Goal: Task Accomplishment & Management: Complete application form

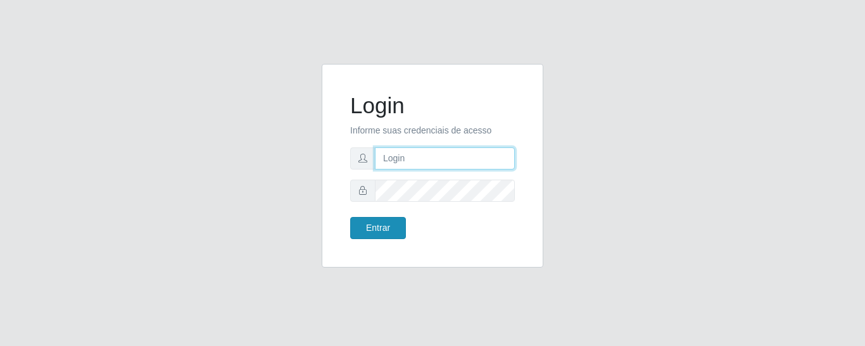
type input "precobom@rejane"
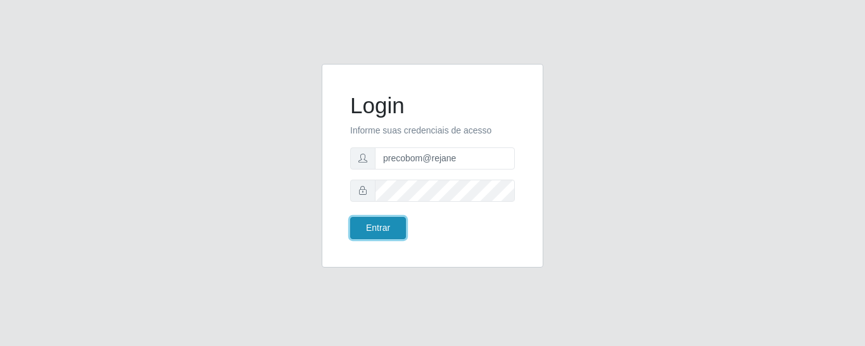
click at [384, 232] on button "Entrar" at bounding box center [378, 228] width 56 height 22
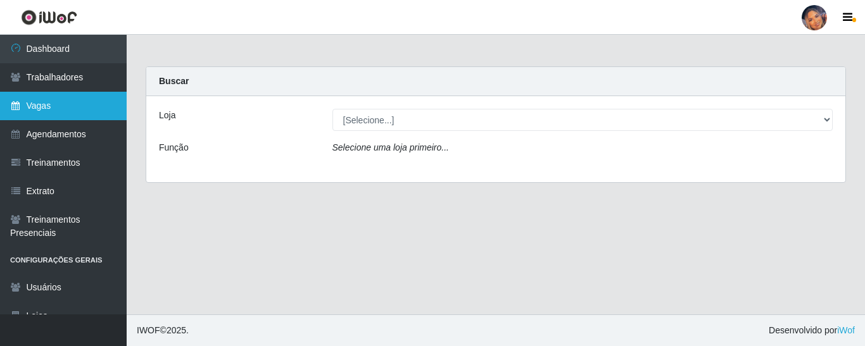
click at [86, 105] on link "Vagas" at bounding box center [63, 106] width 127 height 29
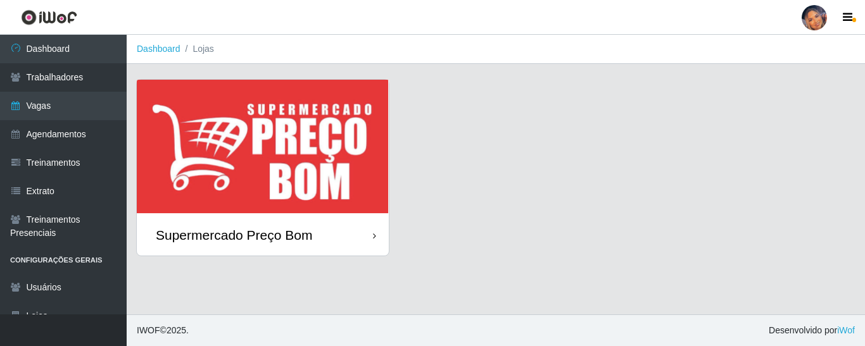
click at [315, 164] on img at bounding box center [263, 147] width 252 height 135
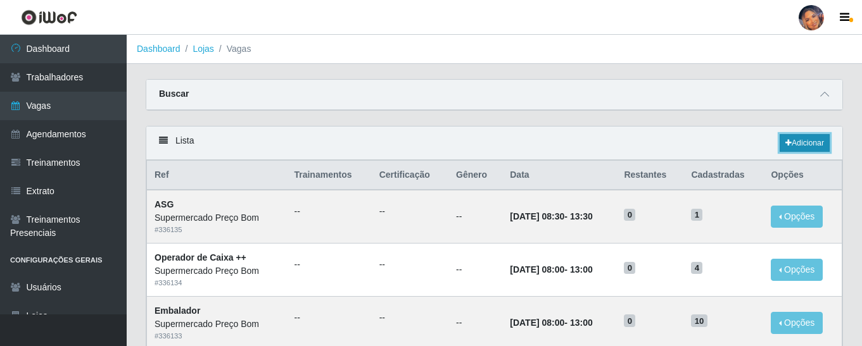
click at [804, 136] on link "Adicionar" at bounding box center [805, 143] width 50 height 18
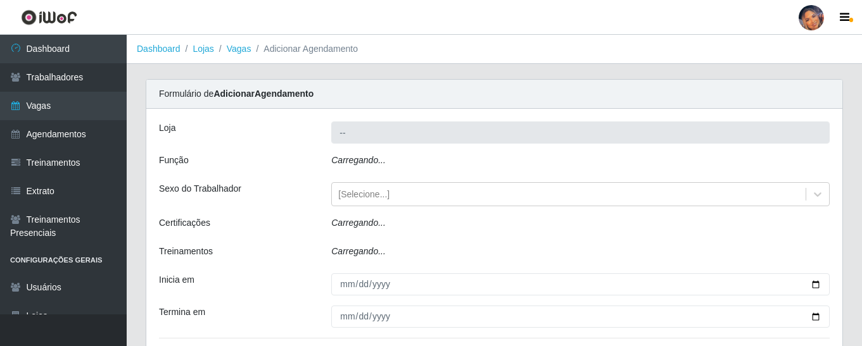
type input "Supermercado Preço Bom"
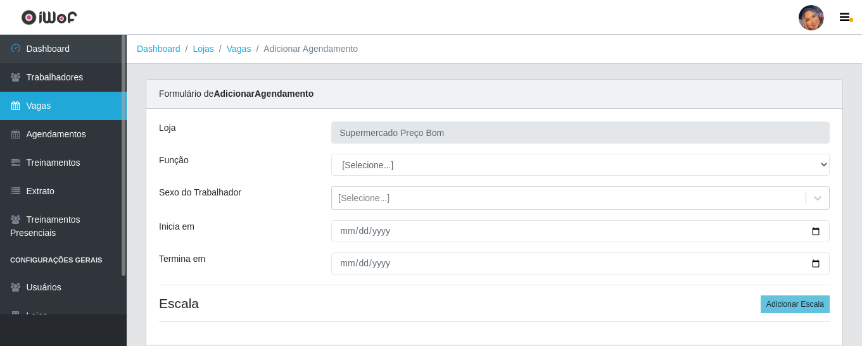
click at [68, 98] on link "Vagas" at bounding box center [63, 106] width 127 height 29
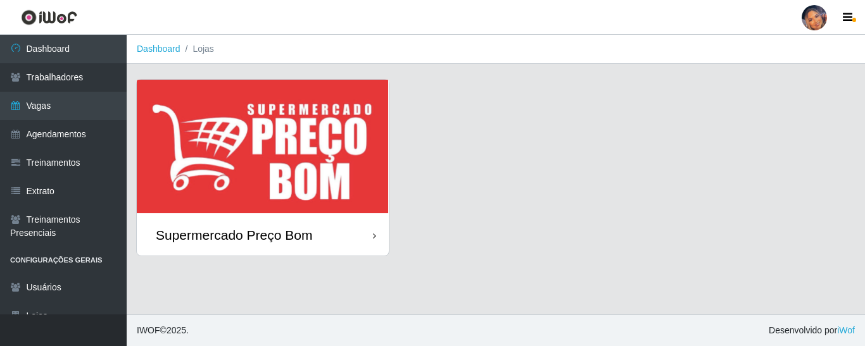
click at [309, 153] on img at bounding box center [263, 147] width 252 height 135
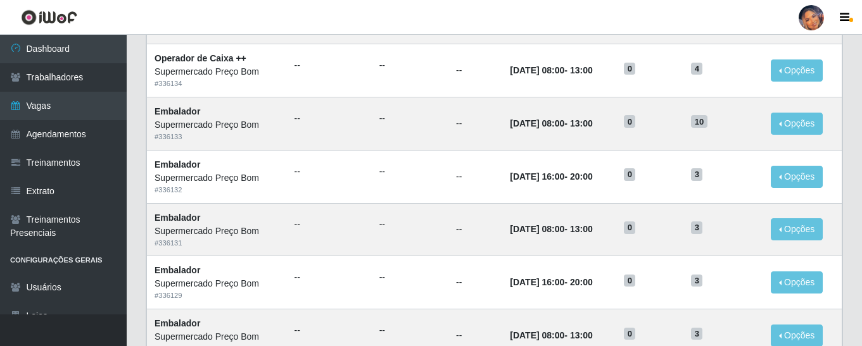
scroll to position [190, 0]
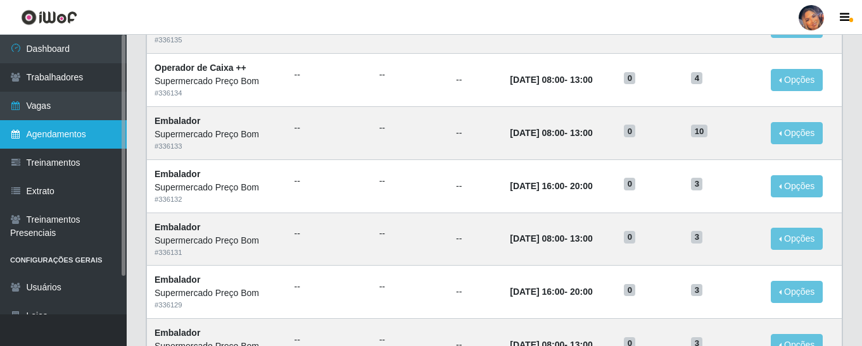
click at [75, 133] on link "Agendamentos" at bounding box center [63, 134] width 127 height 29
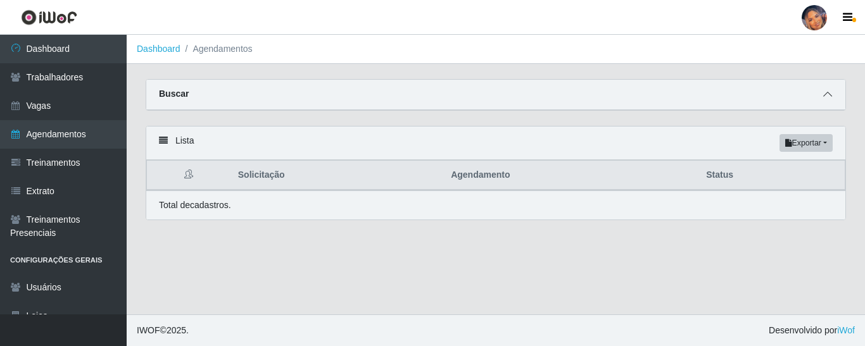
click at [831, 96] on icon at bounding box center [827, 94] width 9 height 9
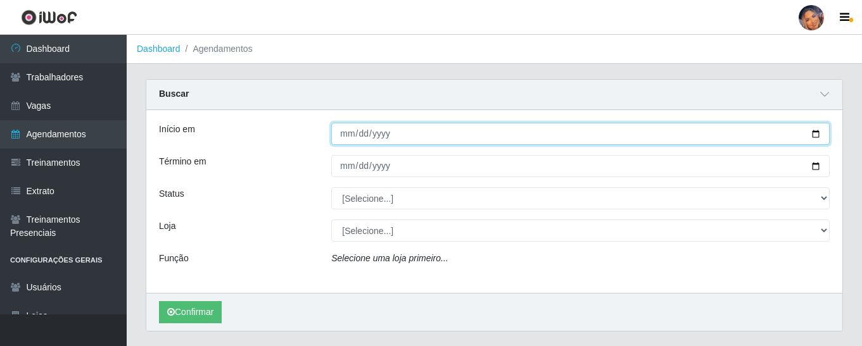
click at [815, 130] on input "Início em" at bounding box center [580, 134] width 499 height 22
type input "[DATE]"
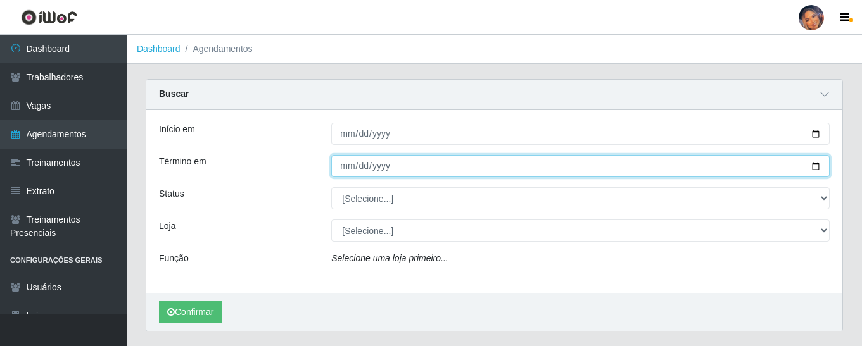
click at [819, 165] on input "Término em" at bounding box center [580, 166] width 499 height 22
type input "[DATE]"
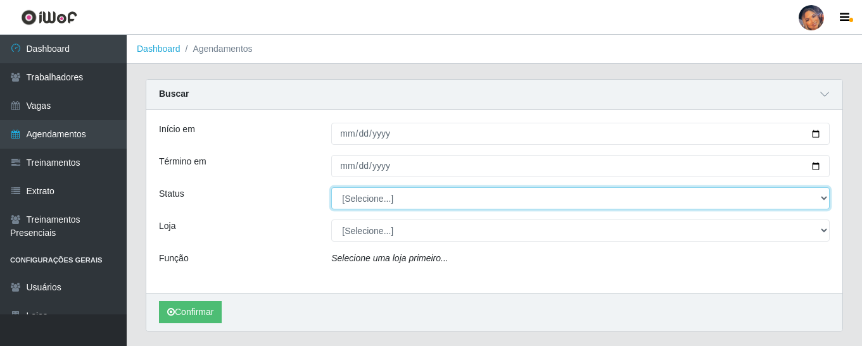
click at [820, 198] on select "[Selecione...] AGENDADO AGUARDANDO LIBERAR EM ANDAMENTO EM REVISÃO FINALIZADO C…" at bounding box center [580, 198] width 499 height 22
select select "AGENDADO"
click at [331, 188] on select "[Selecione...] AGENDADO AGUARDANDO LIBERAR EM ANDAMENTO EM REVISÃO FINALIZADO C…" at bounding box center [580, 198] width 499 height 22
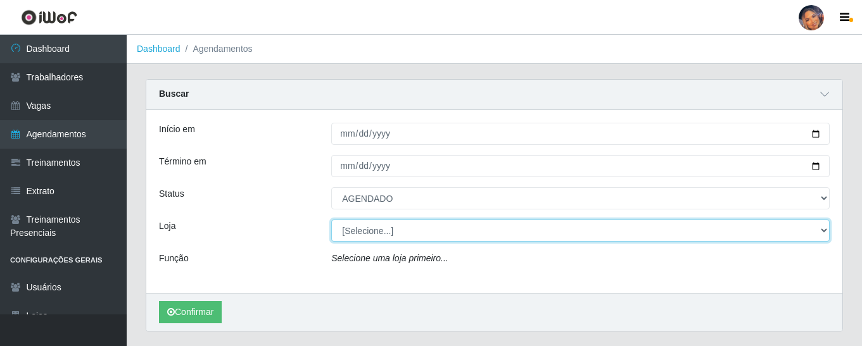
click at [352, 239] on select "[Selecione...] Supermercado Preço Bom" at bounding box center [580, 231] width 499 height 22
select select "169"
click at [331, 220] on select "[Selecione...] Supermercado Preço Bom" at bounding box center [580, 231] width 499 height 22
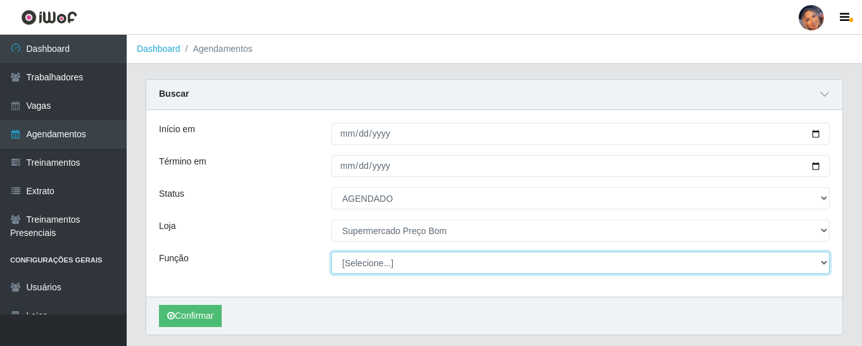
click at [361, 265] on select "[Selecione...] ASG ASG + ASG ++ Balconista Balconista + Balconista ++ Embalador…" at bounding box center [580, 263] width 499 height 22
select select "73"
click at [331, 253] on select "[Selecione...] ASG ASG + ASG ++ Balconista Balconista + Balconista ++ Embalador…" at bounding box center [580, 263] width 499 height 22
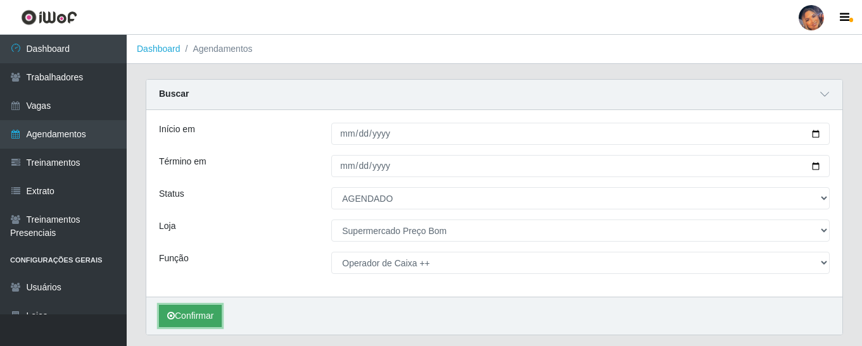
click at [186, 315] on button "Confirmar" at bounding box center [190, 316] width 63 height 22
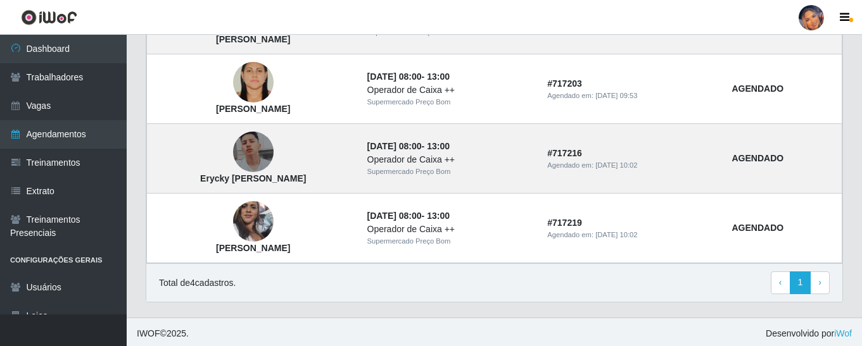
scroll to position [435, 0]
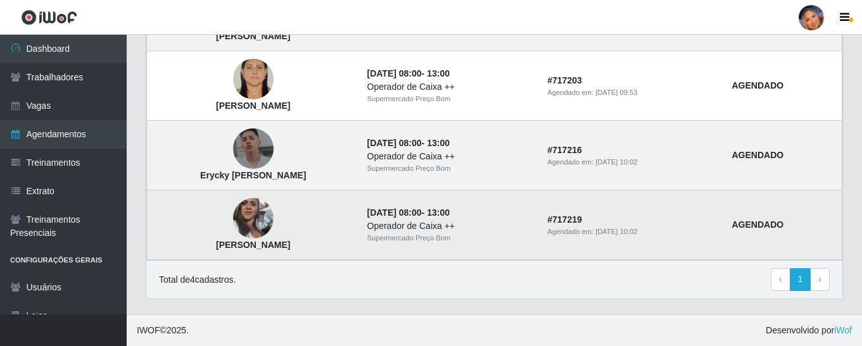
click at [252, 219] on img at bounding box center [253, 219] width 41 height 72
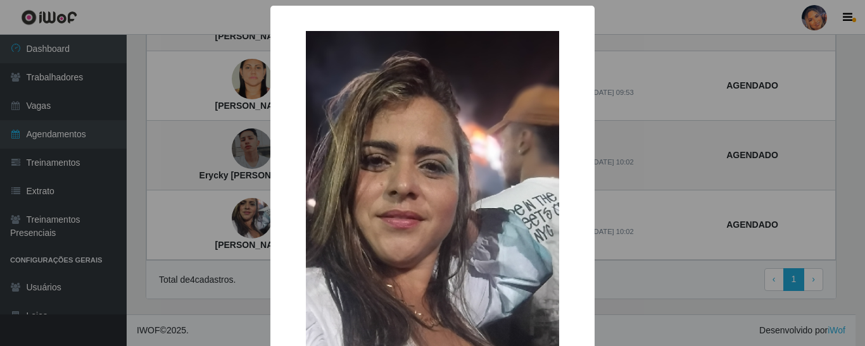
click at [171, 224] on div "× [PERSON_NAME] costa OK Cancel" at bounding box center [432, 173] width 865 height 346
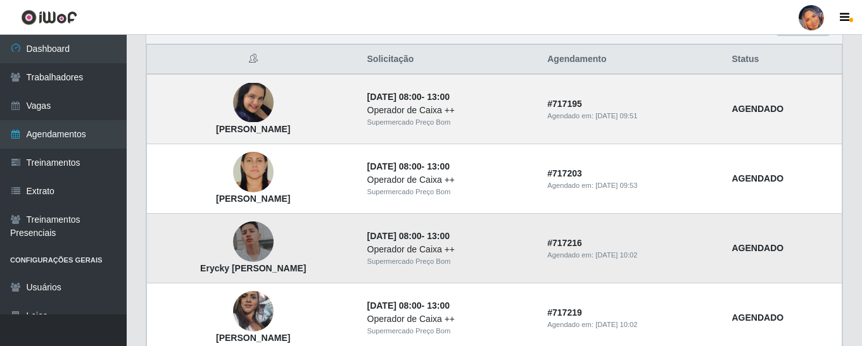
scroll to position [308, 0]
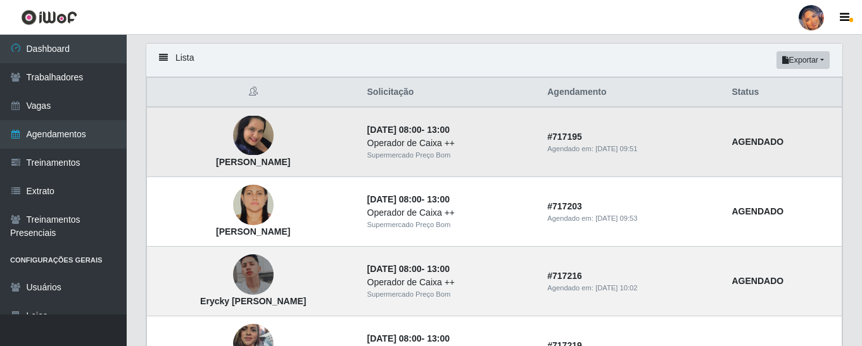
click at [254, 132] on img at bounding box center [253, 135] width 41 height 39
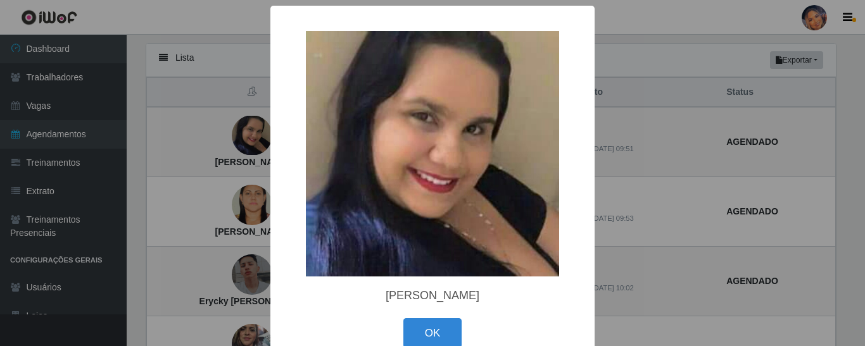
click at [179, 134] on div "× [PERSON_NAME] OK Cancel" at bounding box center [432, 173] width 865 height 346
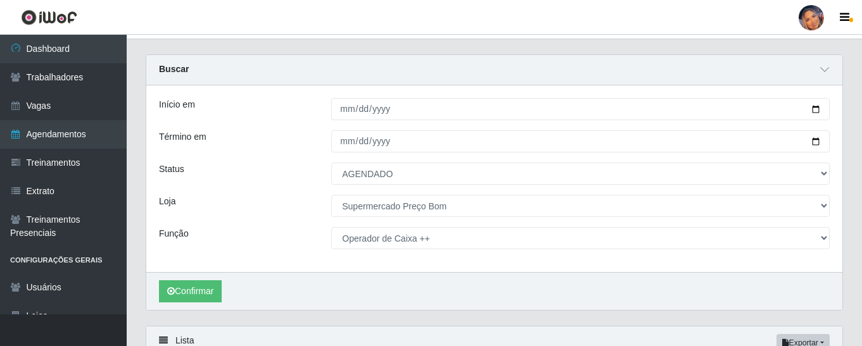
scroll to position [0, 0]
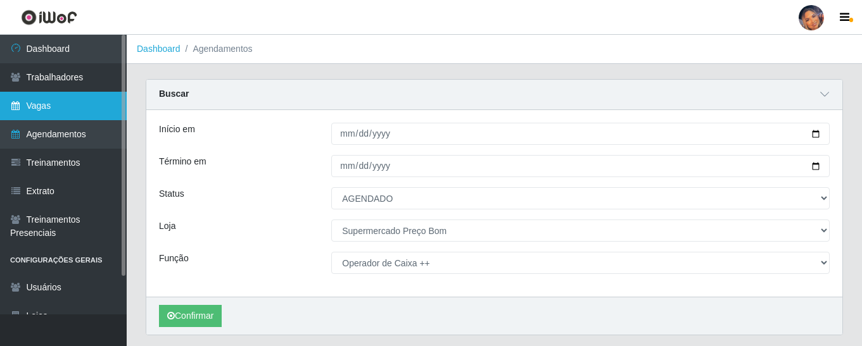
click at [64, 103] on link "Vagas" at bounding box center [63, 106] width 127 height 29
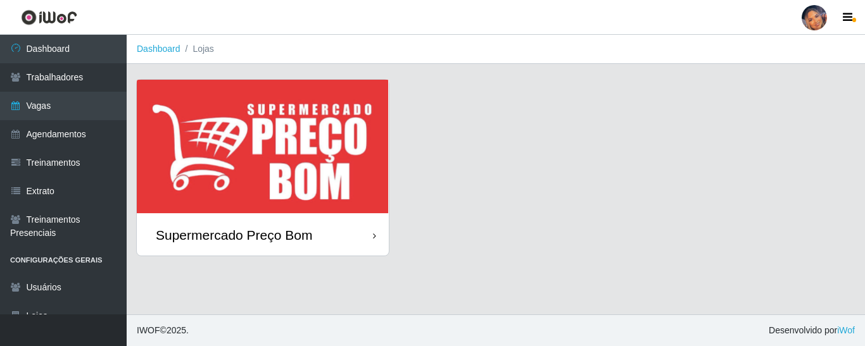
click at [341, 156] on img at bounding box center [263, 147] width 252 height 135
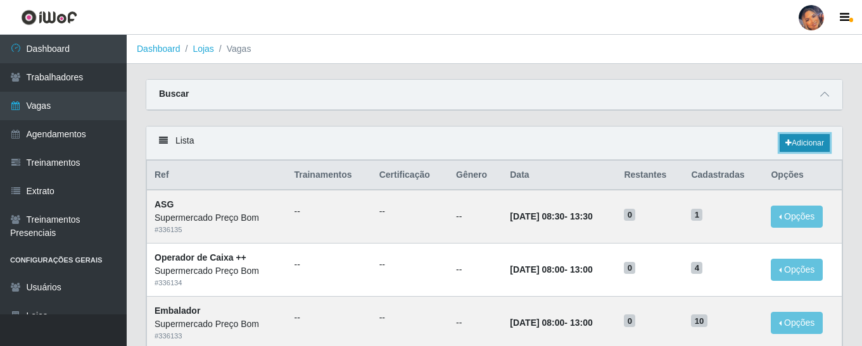
click at [808, 140] on link "Adicionar" at bounding box center [805, 143] width 50 height 18
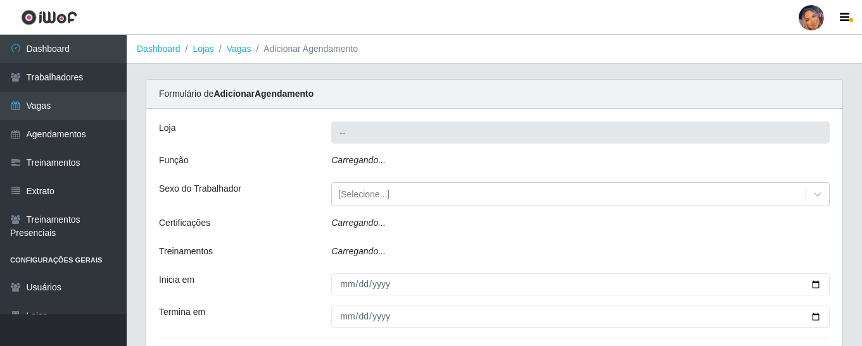
type input "Supermercado Preço Bom"
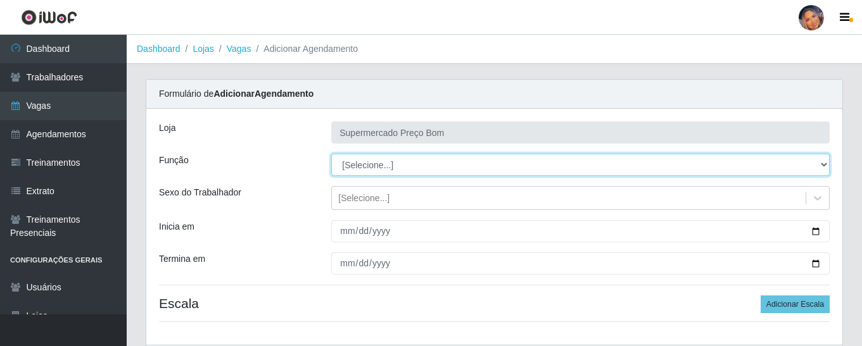
click at [825, 162] on select "[Selecione...] ASG ASG + ASG ++ Balconista Balconista + Balconista ++ Embalador…" at bounding box center [580, 165] width 499 height 22
select select "1"
click at [331, 154] on select "[Selecione...] ASG ASG + ASG ++ Balconista Balconista + Balconista ++ Embalador…" at bounding box center [580, 165] width 499 height 22
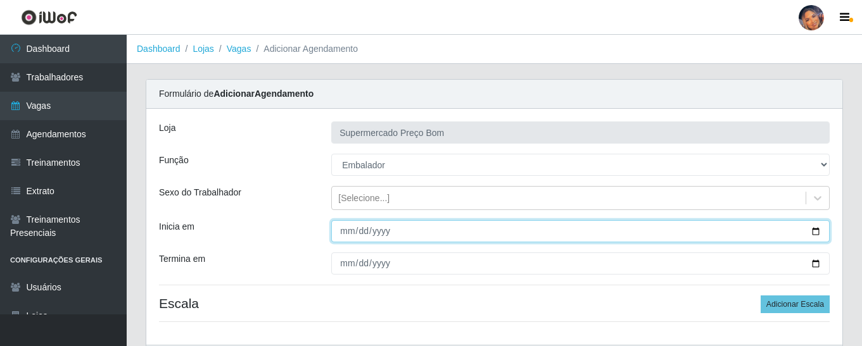
click at [823, 231] on input "Inicia em" at bounding box center [580, 231] width 499 height 22
click at [813, 231] on input "Inicia em" at bounding box center [580, 231] width 499 height 22
click at [819, 232] on input "[DATE]" at bounding box center [580, 231] width 499 height 22
type input "[DATE]"
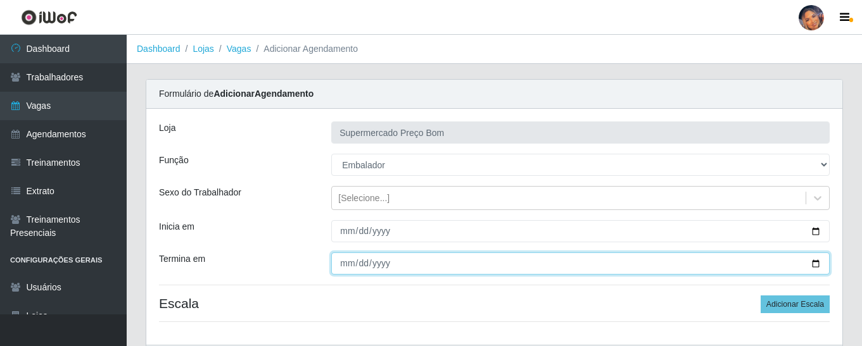
click at [812, 265] on input "Termina em" at bounding box center [580, 264] width 499 height 22
type input "[DATE]"
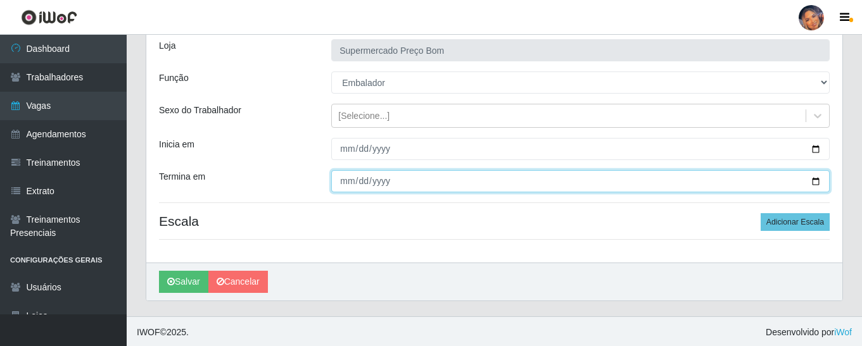
scroll to position [84, 0]
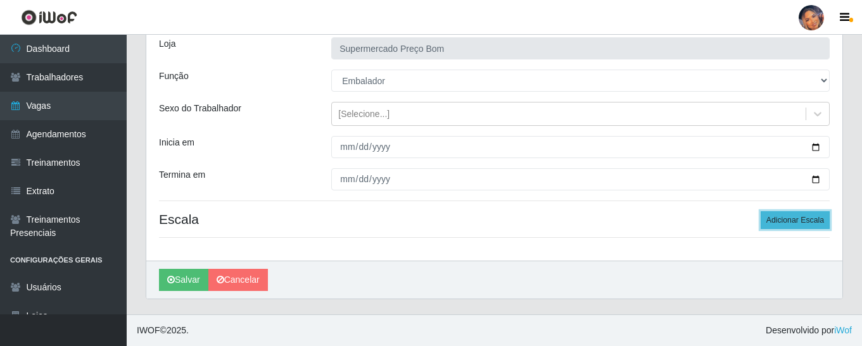
click at [789, 217] on button "Adicionar Escala" at bounding box center [795, 221] width 69 height 18
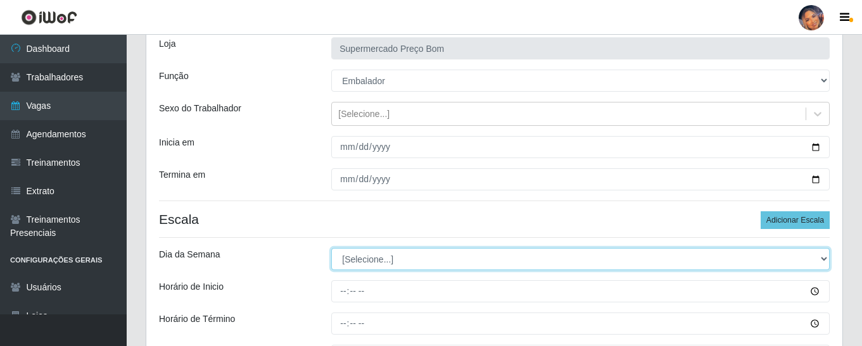
click at [551, 260] on select "[Selecione...] Segunda Terça Quarta Quinta Sexta Sábado Domingo" at bounding box center [580, 259] width 499 height 22
select select "3"
click at [331, 248] on select "[Selecione...] Segunda Terça Quarta Quinta Sexta Sábado Domingo" at bounding box center [580, 259] width 499 height 22
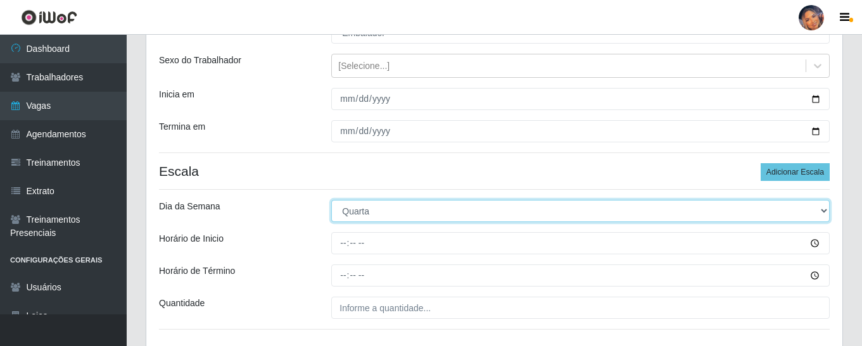
scroll to position [211, 0]
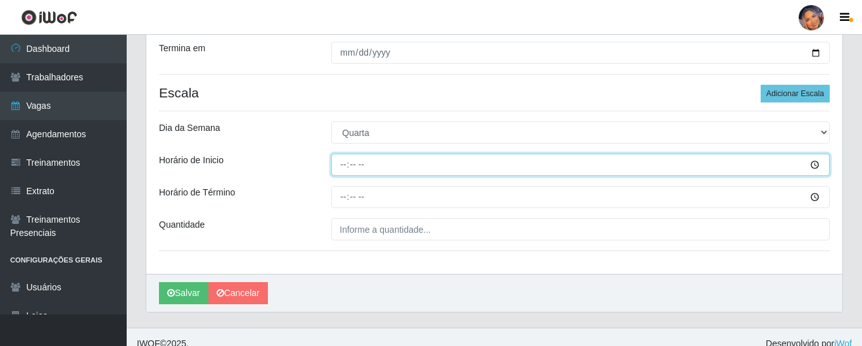
click at [340, 171] on input "Horário de Inicio" at bounding box center [580, 165] width 499 height 22
type input "08:00"
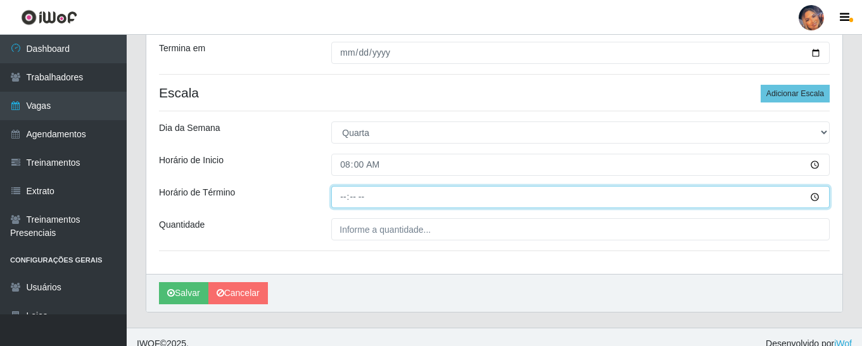
click at [338, 199] on input "Horário de Término" at bounding box center [580, 197] width 499 height 22
type input "13:00"
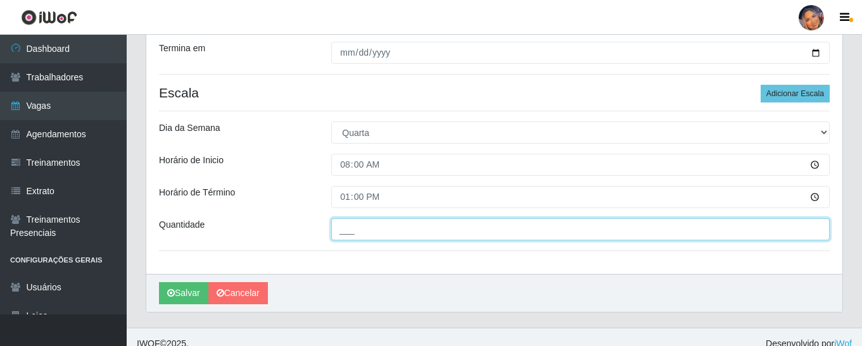
click at [335, 235] on input "___" at bounding box center [580, 230] width 499 height 22
type input "3__"
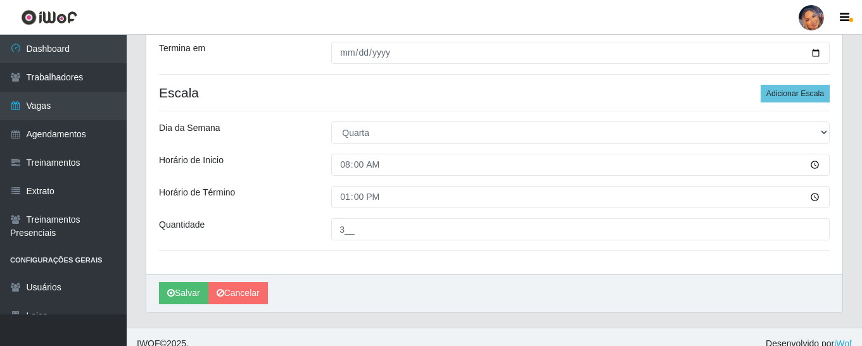
click at [300, 142] on div "Dia da Semana" at bounding box center [235, 133] width 172 height 22
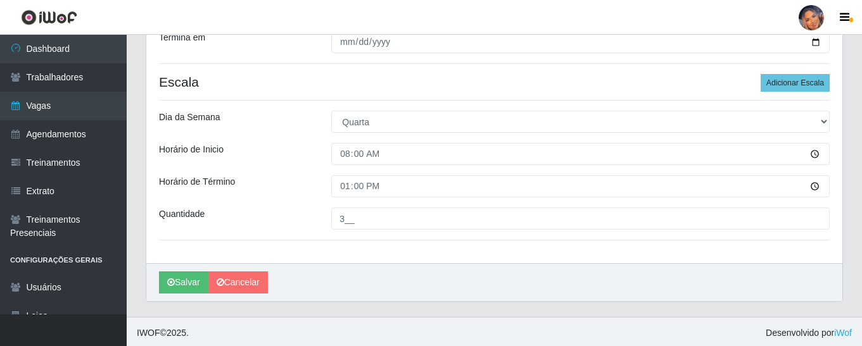
scroll to position [224, 0]
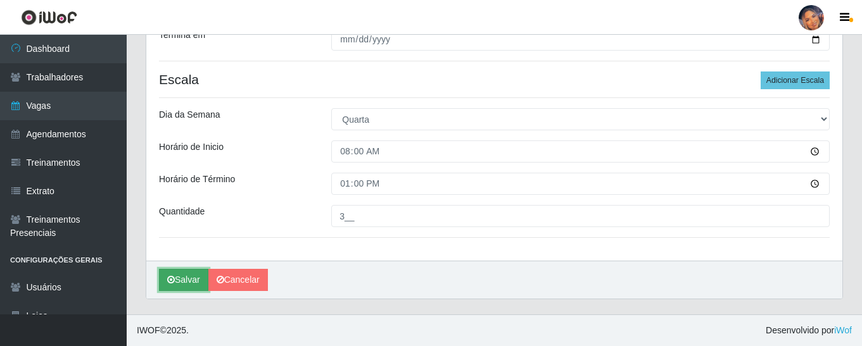
click at [186, 277] on button "Salvar" at bounding box center [183, 280] width 49 height 22
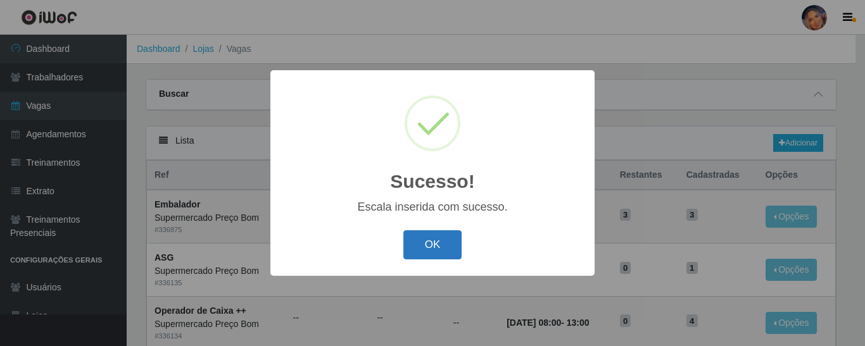
click at [426, 244] on button "OK" at bounding box center [432, 246] width 59 height 30
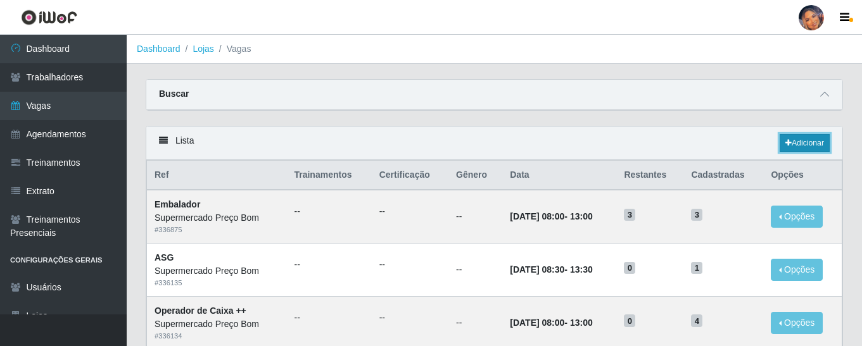
click at [806, 136] on link "Adicionar" at bounding box center [805, 143] width 50 height 18
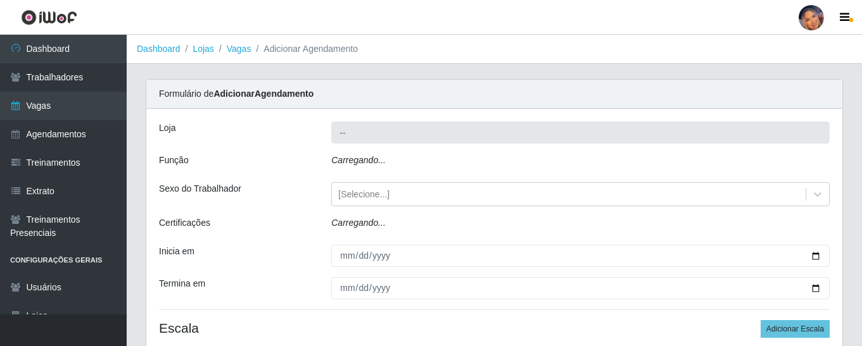
type input "Supermercado Preço Bom"
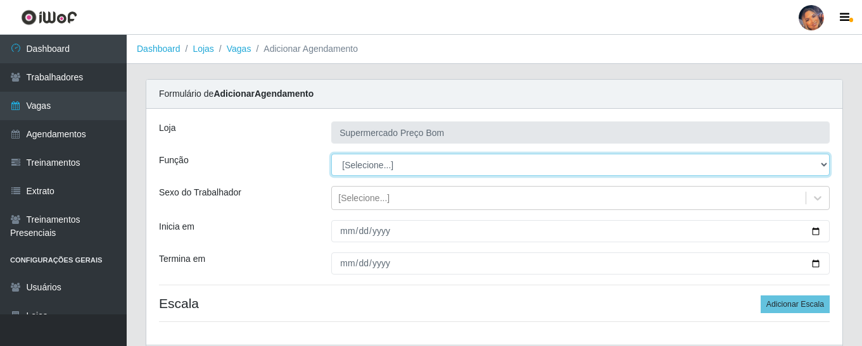
click at [823, 163] on select "[Selecione...] ASG ASG + ASG ++ Balconista Balconista + Balconista ++ Embalador…" at bounding box center [580, 165] width 499 height 22
select select "1"
click at [331, 154] on select "[Selecione...] ASG ASG + ASG ++ Balconista Balconista + Balconista ++ Embalador…" at bounding box center [580, 165] width 499 height 22
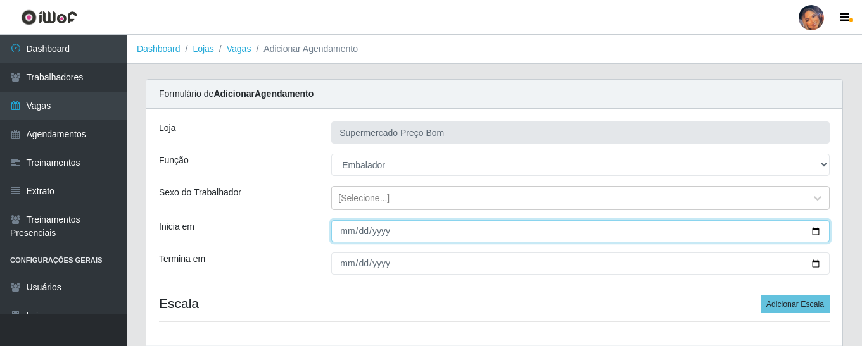
click at [820, 231] on input "Inicia em" at bounding box center [580, 231] width 499 height 22
type input "[DATE]"
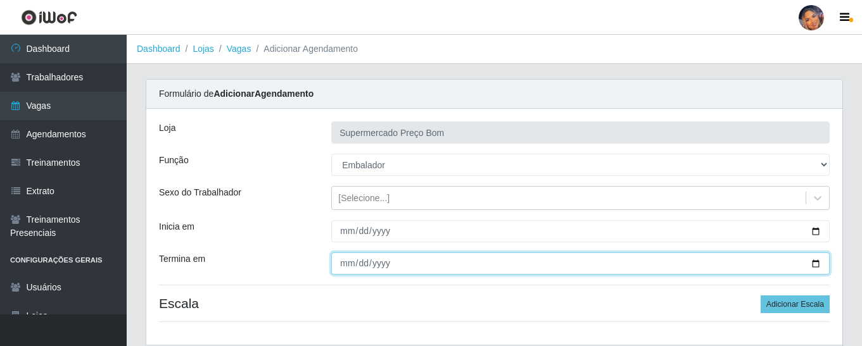
click at [817, 260] on input "Termina em" at bounding box center [580, 264] width 499 height 22
type input "[DATE]"
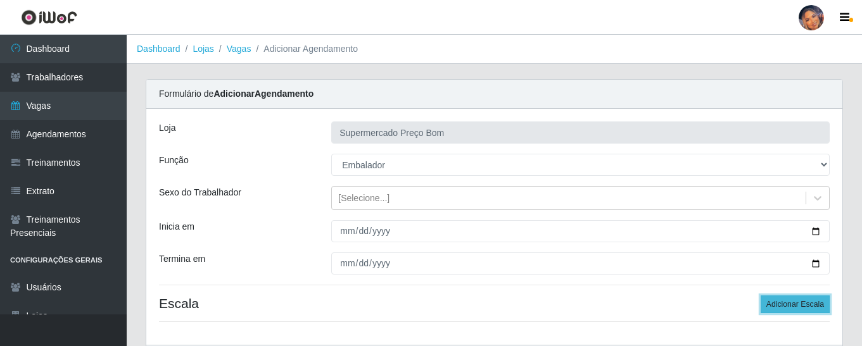
click at [785, 303] on button "Adicionar Escala" at bounding box center [795, 305] width 69 height 18
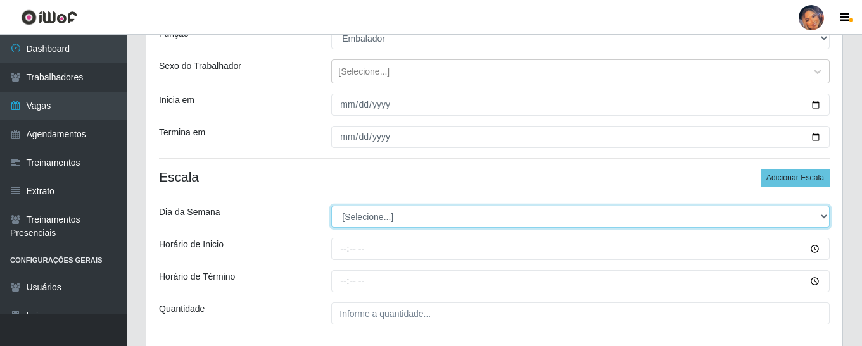
click at [400, 215] on select "[Selecione...] Segunda Terça Quarta Quinta Sexta Sábado Domingo" at bounding box center [580, 217] width 499 height 22
select select "3"
click at [331, 206] on select "[Selecione...] Segunda Terça Quarta Quinta Sexta Sábado Domingo" at bounding box center [580, 217] width 499 height 22
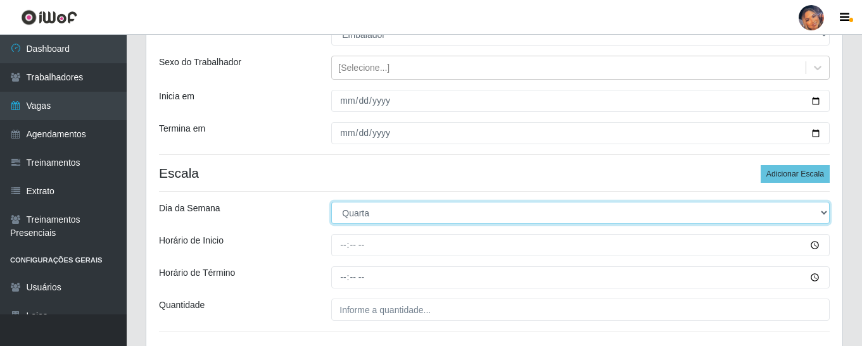
scroll to position [224, 0]
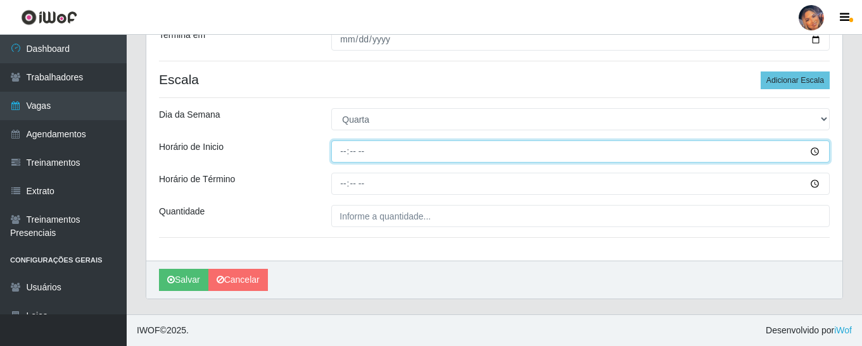
drag, startPoint x: 342, startPoint y: 154, endPoint x: 341, endPoint y: 148, distance: 6.4
click at [341, 154] on input "Horário de Inicio" at bounding box center [580, 152] width 499 height 22
type input "08:00"
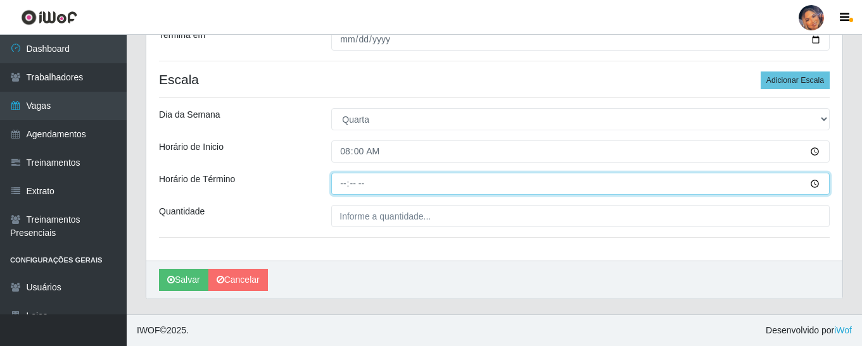
click at [339, 187] on input "Horário de Término" at bounding box center [580, 184] width 499 height 22
type input "13:00"
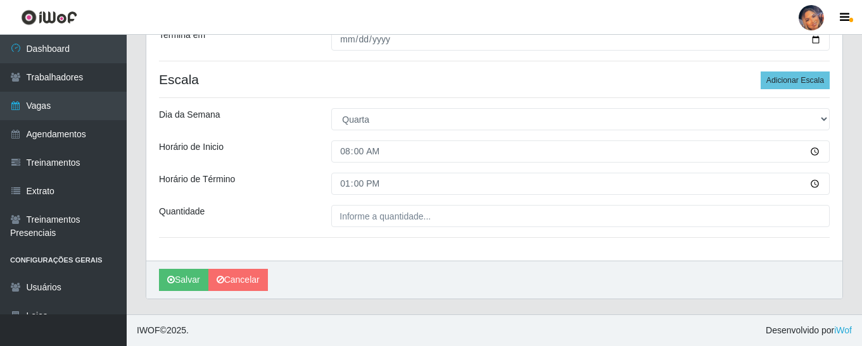
click at [334, 231] on div "Loja Supermercado Preço Bom Função [Selecione...] ASG ASG + ASG ++ Balconista B…" at bounding box center [494, 73] width 696 height 376
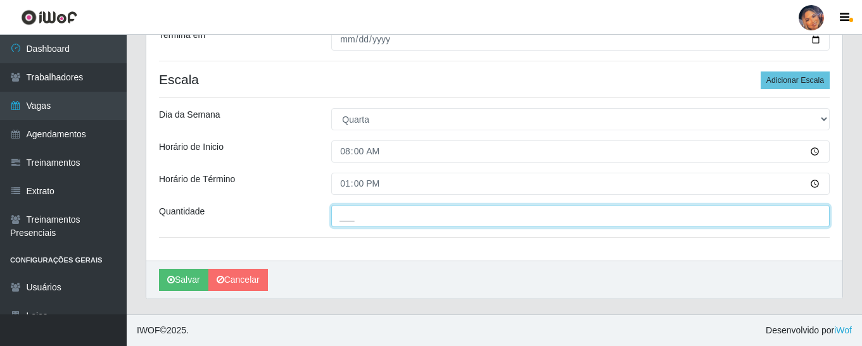
click at [337, 225] on input "___" at bounding box center [580, 216] width 499 height 22
type input "3__"
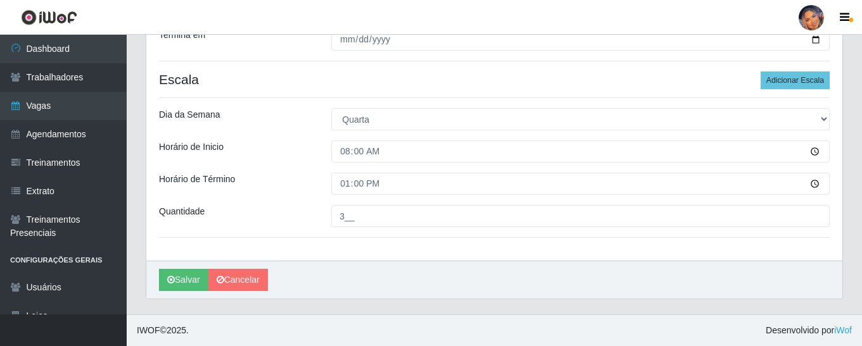
click at [289, 204] on div "Loja Supermercado Preço Bom Função [Selecione...] ASG ASG + ASG ++ Balconista B…" at bounding box center [494, 73] width 696 height 376
click at [189, 271] on button "Salvar" at bounding box center [183, 280] width 49 height 22
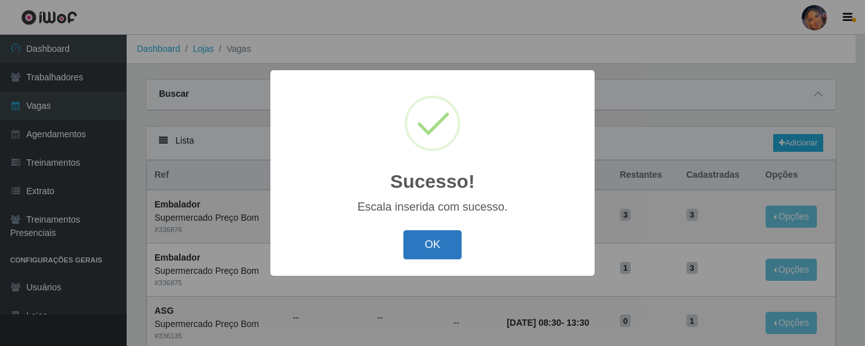
click at [435, 241] on button "OK" at bounding box center [432, 246] width 59 height 30
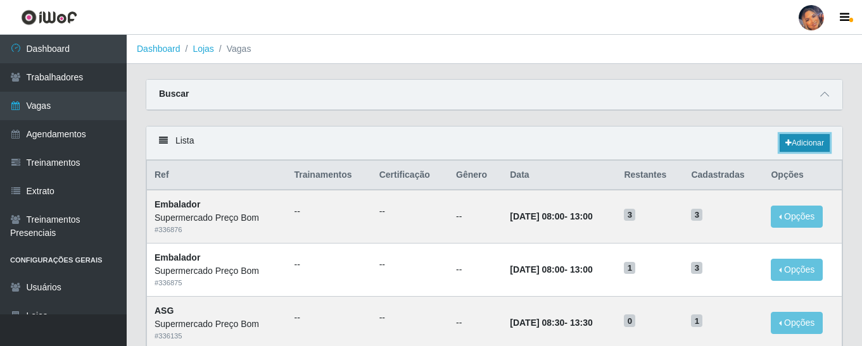
click at [811, 140] on link "Adicionar" at bounding box center [805, 143] width 50 height 18
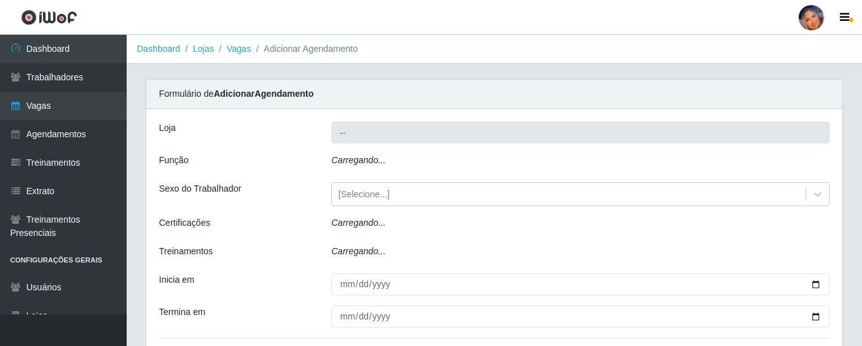
type input "Supermercado Preço Bom"
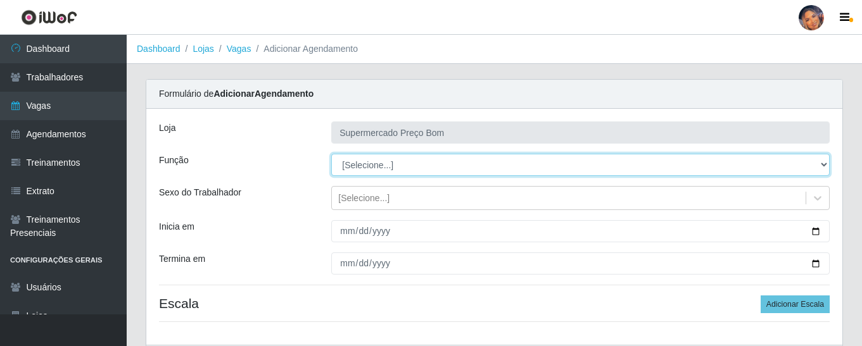
click at [816, 157] on select "[Selecione...] ASG ASG + ASG ++ Balconista Balconista + Balconista ++ Embalador…" at bounding box center [580, 165] width 499 height 22
select select "1"
click at [331, 154] on select "[Selecione...] ASG ASG + ASG ++ Balconista Balconista + Balconista ++ Embalador…" at bounding box center [580, 165] width 499 height 22
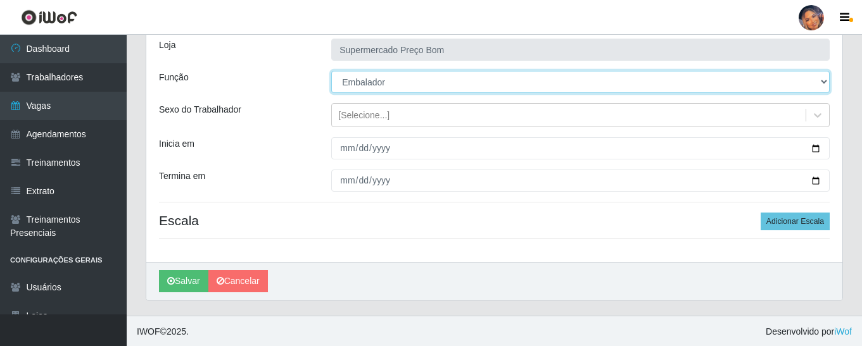
scroll to position [84, 0]
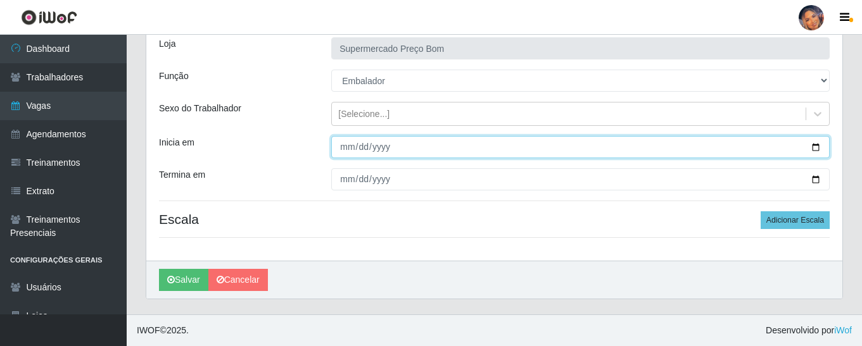
click at [815, 149] on input "Inicia em" at bounding box center [580, 147] width 499 height 22
type input "[DATE]"
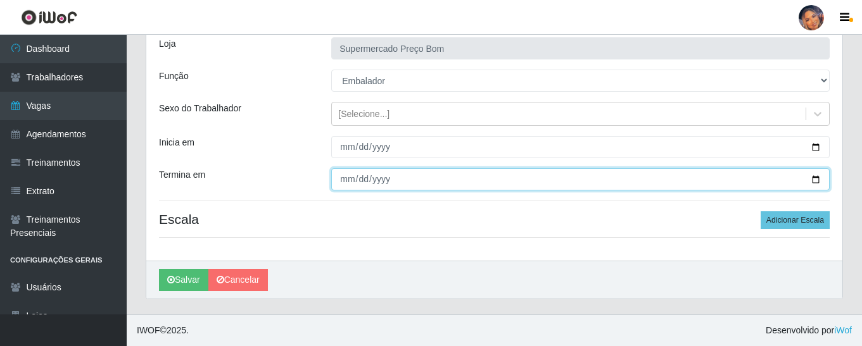
click at [818, 181] on input "Termina em" at bounding box center [580, 179] width 499 height 22
type input "[DATE]"
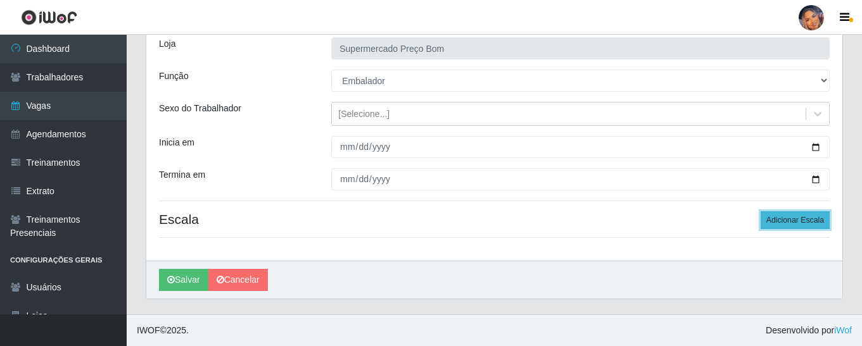
click at [789, 219] on button "Adicionar Escala" at bounding box center [795, 221] width 69 height 18
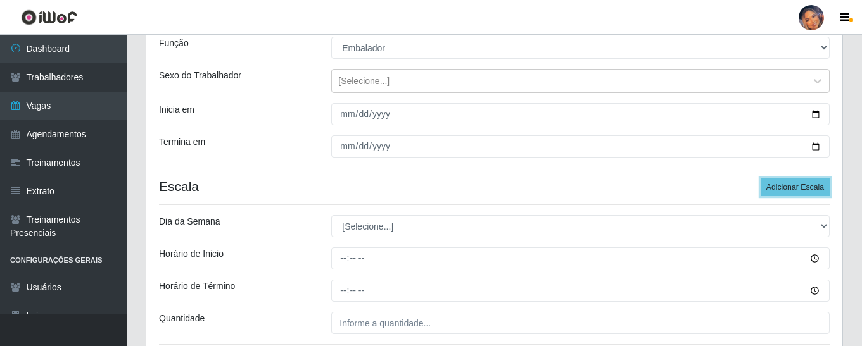
scroll to position [148, 0]
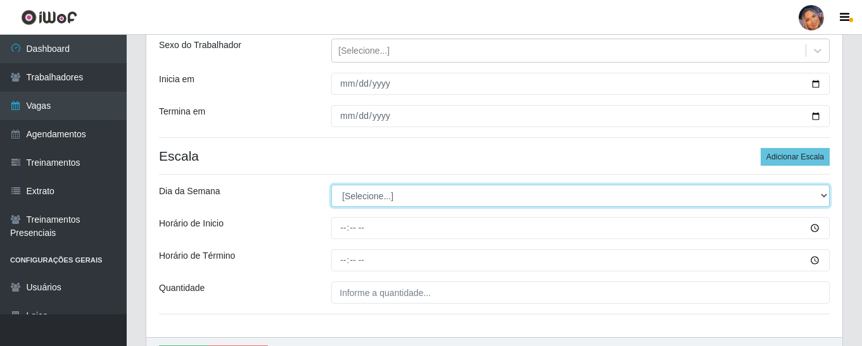
click at [365, 199] on select "[Selecione...] Segunda Terça Quarta Quinta Sexta Sábado Domingo" at bounding box center [580, 196] width 499 height 22
select select "3"
click at [331, 185] on select "[Selecione...] Segunda Terça Quarta Quinta Sexta Sábado Domingo" at bounding box center [580, 196] width 499 height 22
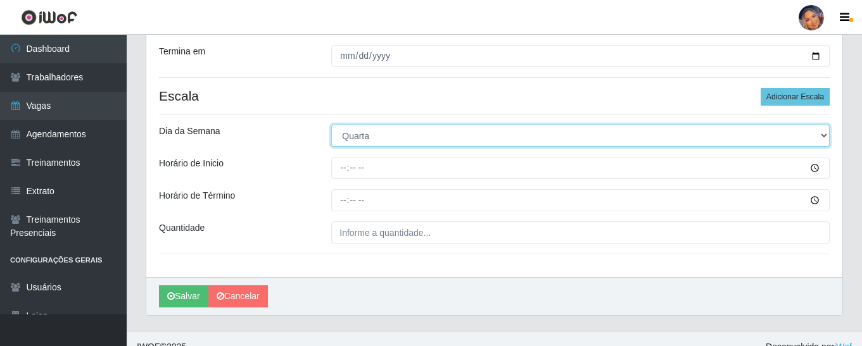
scroll to position [211, 0]
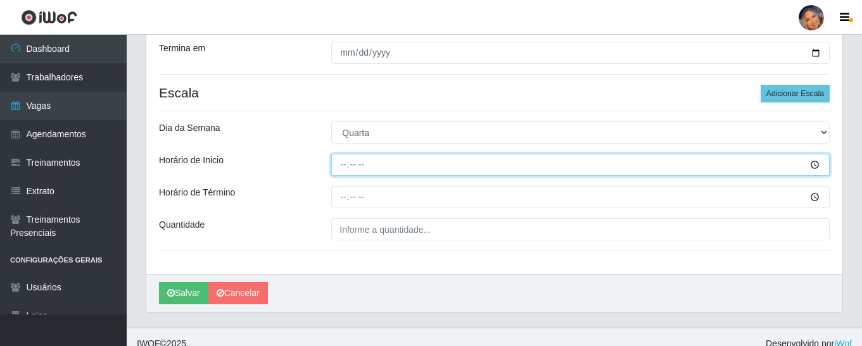
click at [335, 166] on input "Horário de Inicio" at bounding box center [580, 165] width 499 height 22
type input "08:00"
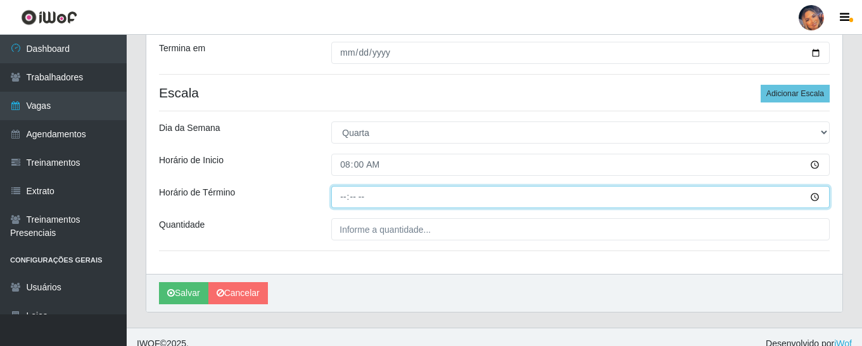
click at [343, 197] on input "Horário de Término" at bounding box center [580, 197] width 499 height 22
type input "13:00"
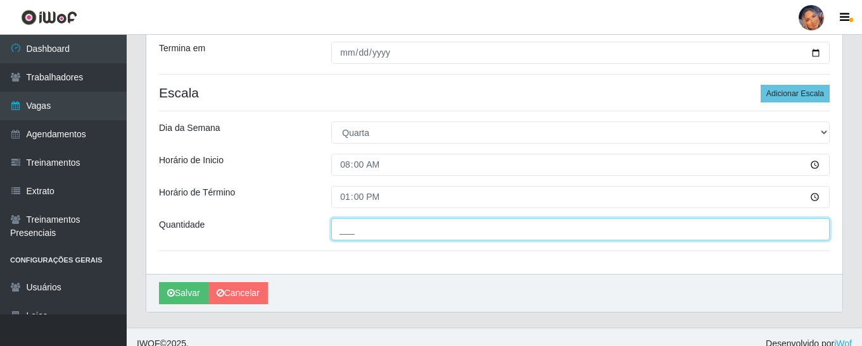
click at [370, 233] on input "___" at bounding box center [580, 230] width 499 height 22
type input "3__"
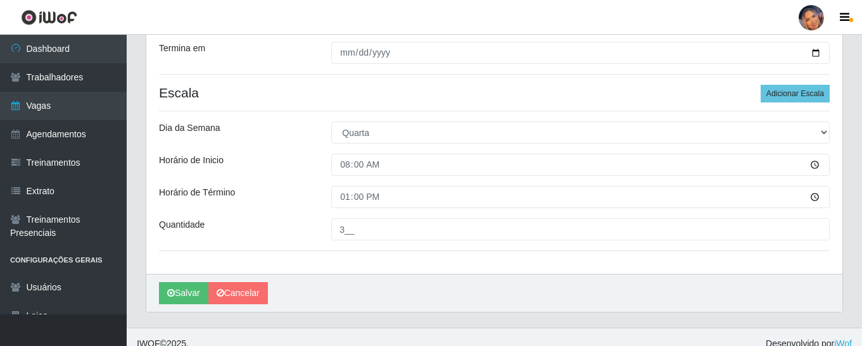
click at [288, 186] on div "Horário de Término" at bounding box center [235, 197] width 172 height 22
click at [183, 286] on button "Salvar" at bounding box center [183, 294] width 49 height 22
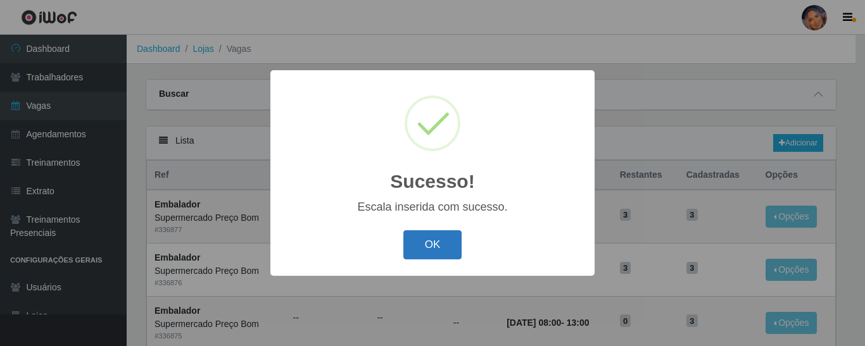
click at [437, 244] on button "OK" at bounding box center [432, 246] width 59 height 30
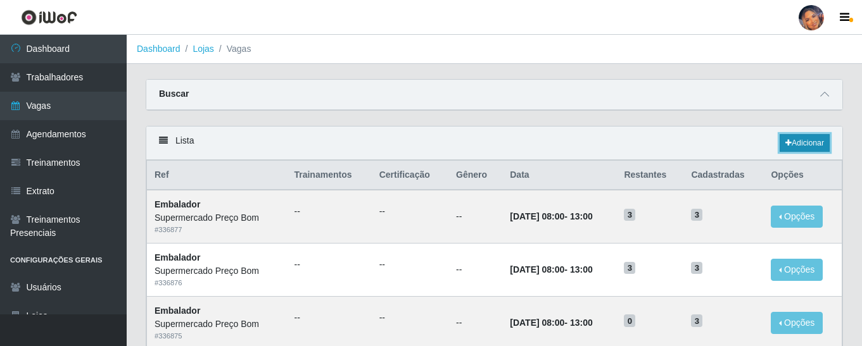
click at [806, 136] on link "Adicionar" at bounding box center [805, 143] width 50 height 18
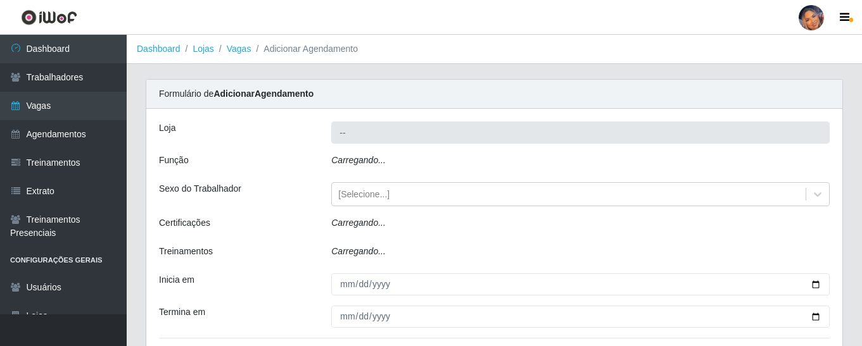
type input "Supermercado Preço Bom"
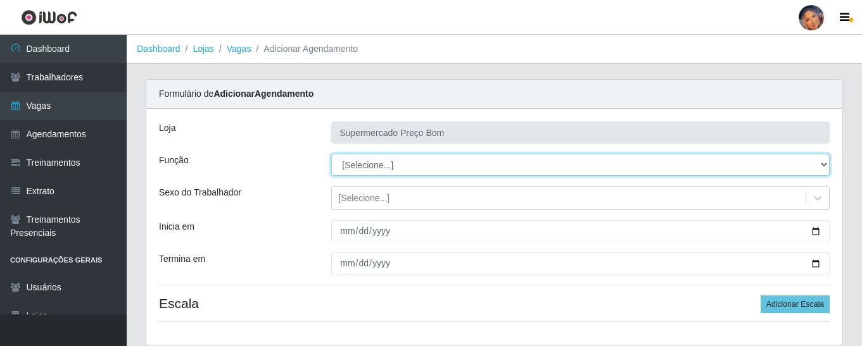
click at [824, 165] on select "[Selecione...] ASG ASG + ASG ++ Balconista Balconista + Balconista ++ Embalador…" at bounding box center [580, 165] width 499 height 22
select select "1"
click at [331, 154] on select "[Selecione...] ASG ASG + ASG ++ Balconista Balconista + Balconista ++ Embalador…" at bounding box center [580, 165] width 499 height 22
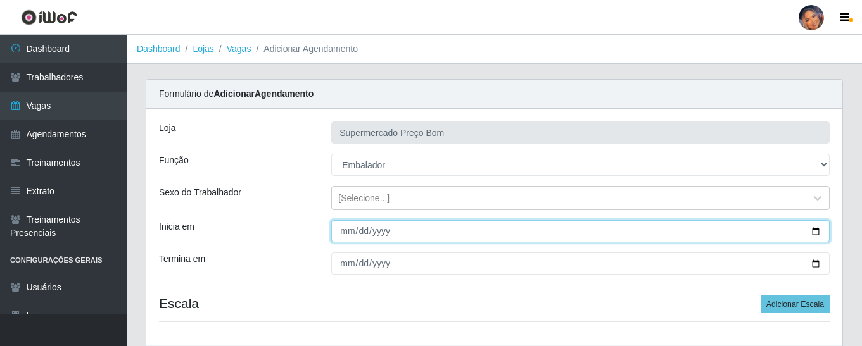
click at [815, 233] on input "Inicia em" at bounding box center [580, 231] width 499 height 22
type input "[DATE]"
click at [816, 238] on input "[DATE]" at bounding box center [580, 231] width 499 height 22
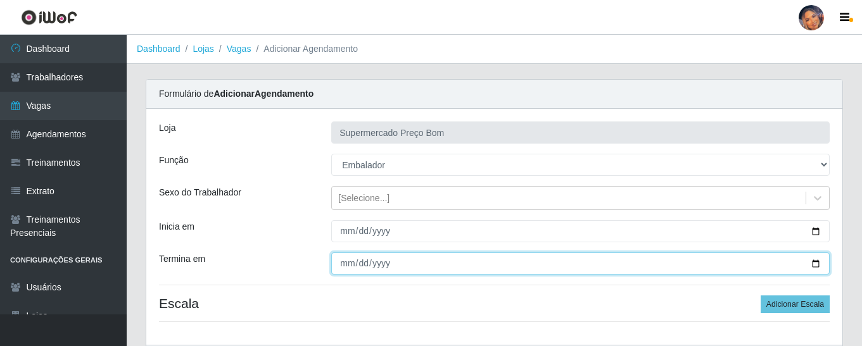
click at [817, 260] on input "Termina em" at bounding box center [580, 264] width 499 height 22
type input "[DATE]"
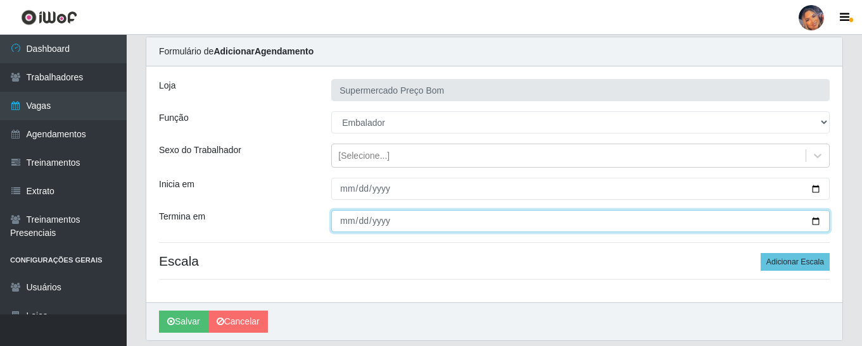
scroll to position [84, 0]
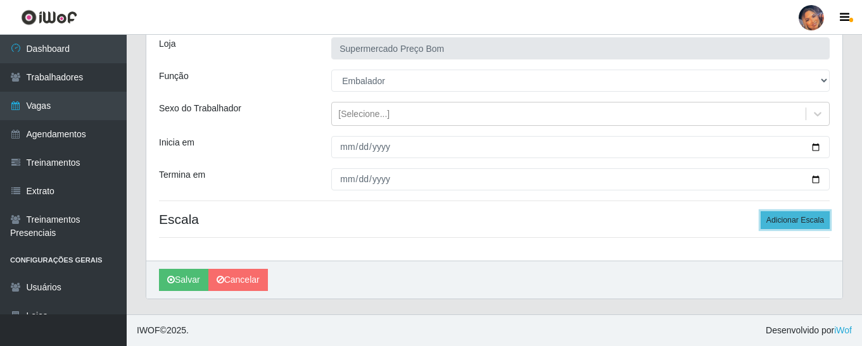
click at [776, 213] on button "Adicionar Escala" at bounding box center [795, 221] width 69 height 18
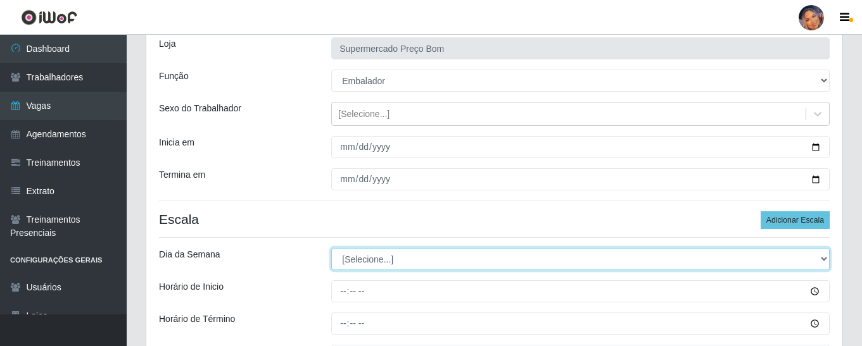
click at [382, 259] on select "[Selecione...] Segunda Terça Quarta Quinta Sexta Sábado Domingo" at bounding box center [580, 259] width 499 height 22
select select "0"
click at [331, 248] on select "[Selecione...] Segunda Terça Quarta Quinta Sexta Sábado Domingo" at bounding box center [580, 259] width 499 height 22
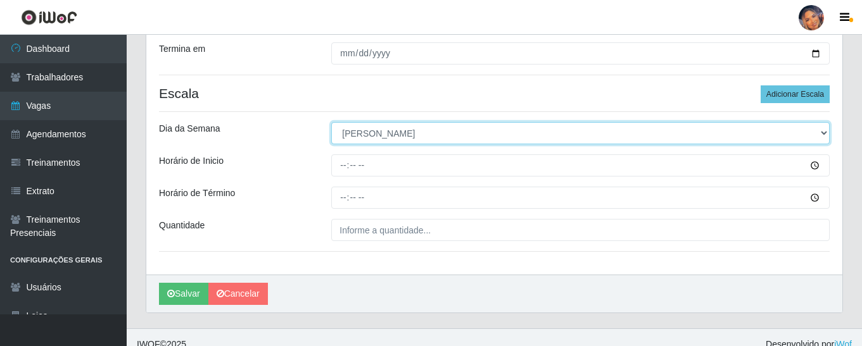
scroll to position [211, 0]
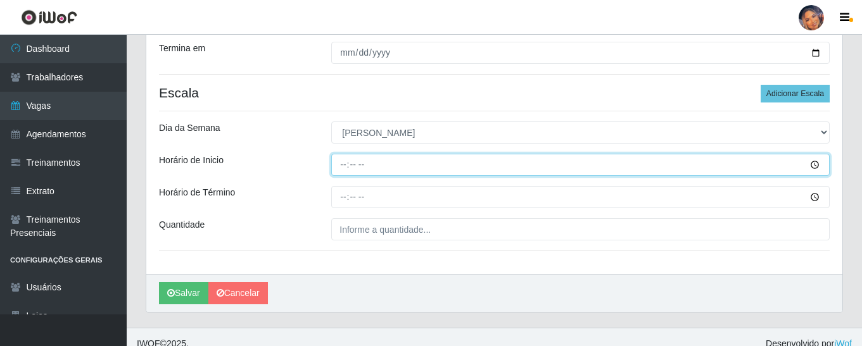
click at [338, 161] on input "Horário de Inicio" at bounding box center [580, 165] width 499 height 22
type input "08:00"
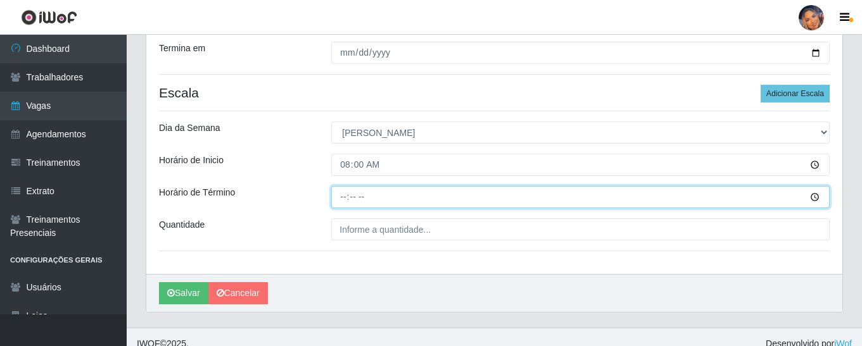
click at [343, 201] on input "Horário de Término" at bounding box center [580, 197] width 499 height 22
type input "13:00"
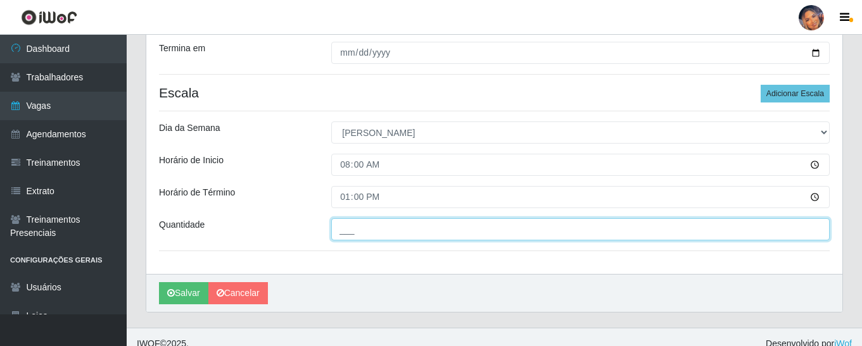
click at [341, 235] on input "___" at bounding box center [580, 230] width 499 height 22
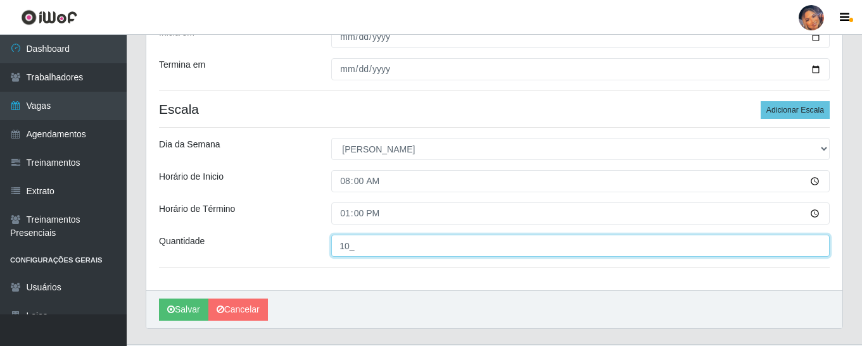
scroll to position [224, 0]
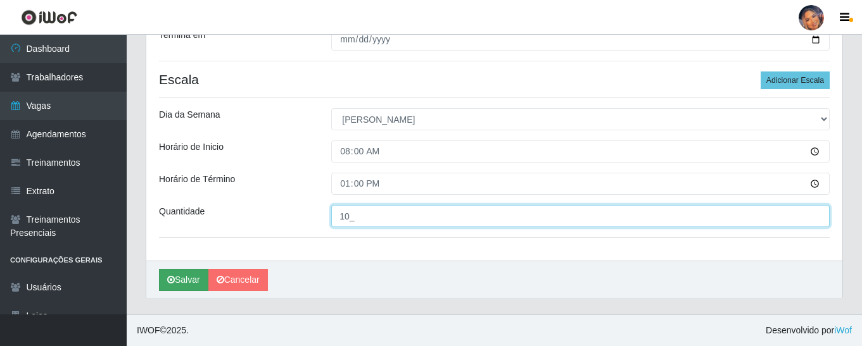
type input "10_"
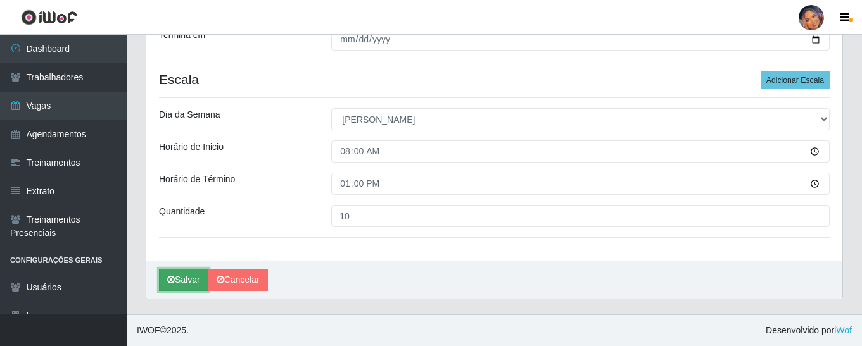
click at [181, 276] on button "Salvar" at bounding box center [183, 280] width 49 height 22
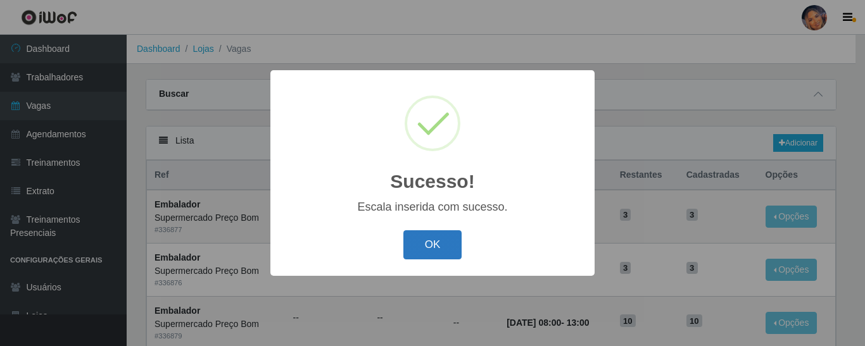
click at [449, 245] on button "OK" at bounding box center [432, 246] width 59 height 30
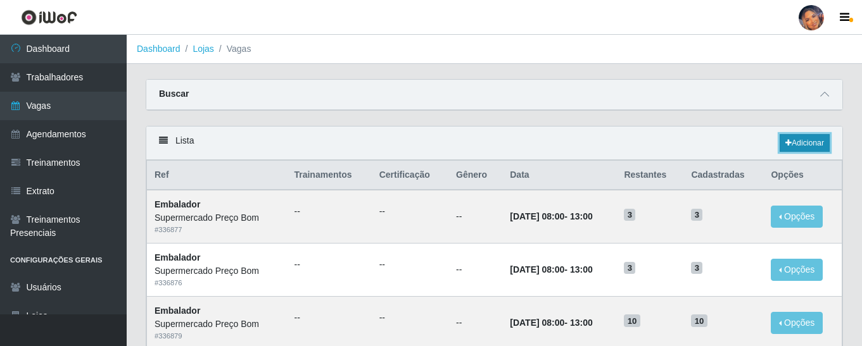
click at [798, 139] on link "Adicionar" at bounding box center [805, 143] width 50 height 18
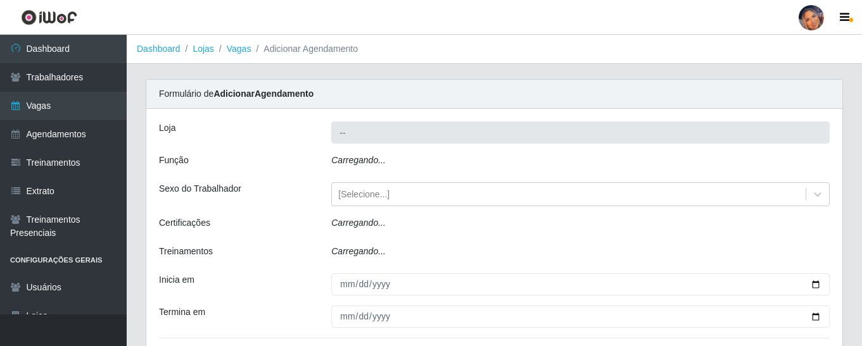
type input "Supermercado Preço Bom"
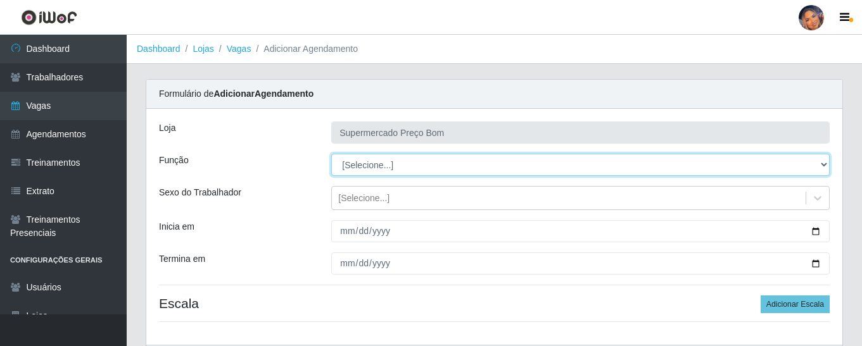
click at [456, 165] on select "[Selecione...] ASG ASG + ASG ++ Balconista Balconista + Balconista ++ Embalador…" at bounding box center [580, 165] width 499 height 22
select select "73"
click at [331, 154] on select "[Selecione...] ASG ASG + ASG ++ Balconista Balconista + Balconista ++ Embalador…" at bounding box center [580, 165] width 499 height 22
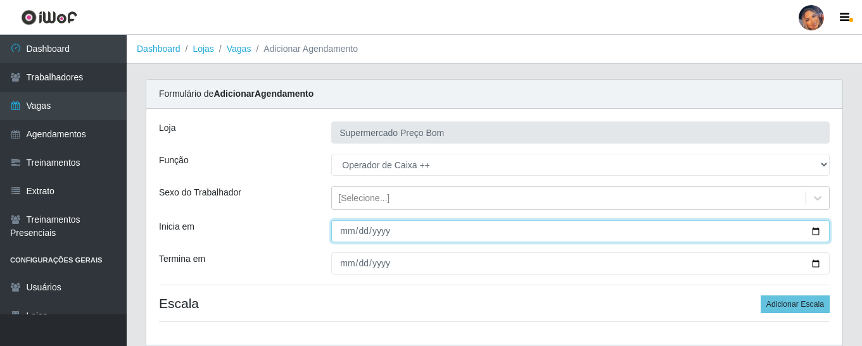
click at [818, 232] on input "Inicia em" at bounding box center [580, 231] width 499 height 22
type input "[DATE]"
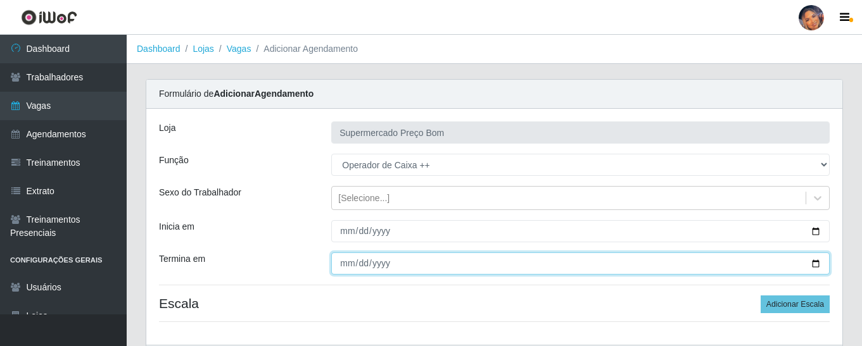
click at [816, 261] on input "Termina em" at bounding box center [580, 264] width 499 height 22
type input "[DATE]"
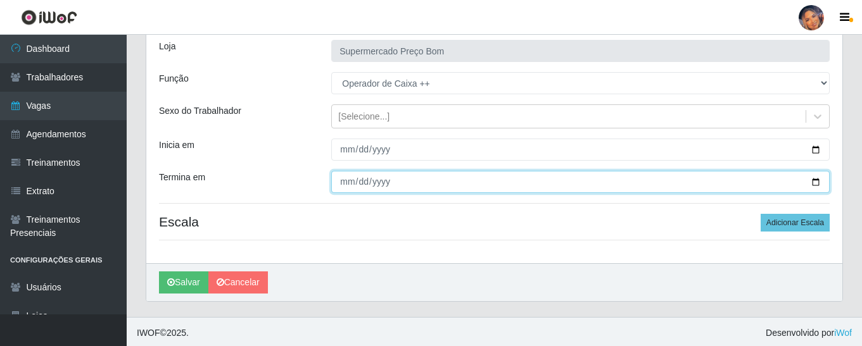
scroll to position [84, 0]
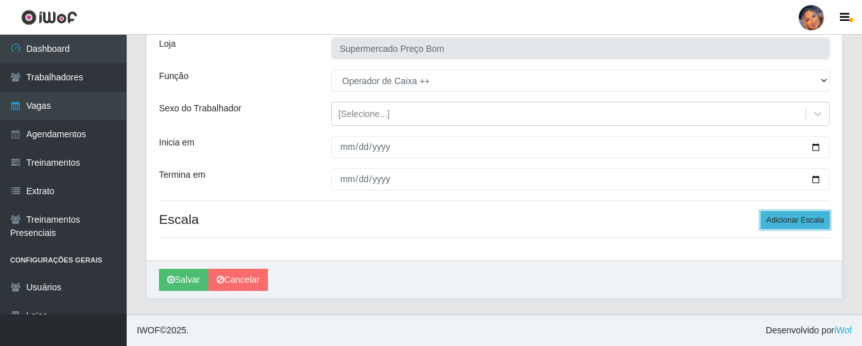
click at [798, 217] on button "Adicionar Escala" at bounding box center [795, 221] width 69 height 18
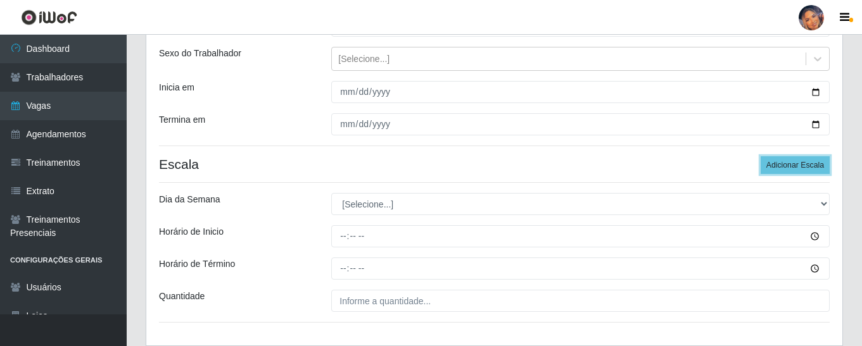
scroll to position [148, 0]
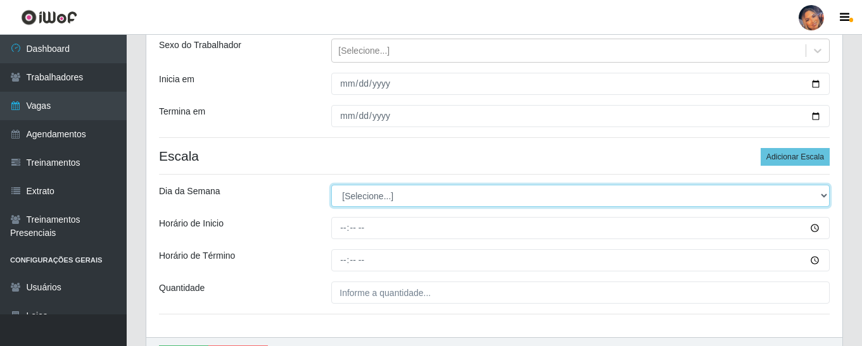
click at [402, 200] on select "[Selecione...] Segunda Terça Quarta Quinta Sexta Sábado Domingo" at bounding box center [580, 196] width 499 height 22
select select "0"
click at [331, 185] on select "[Selecione...] Segunda Terça Quarta Quinta Sexta Sábado Domingo" at bounding box center [580, 196] width 499 height 22
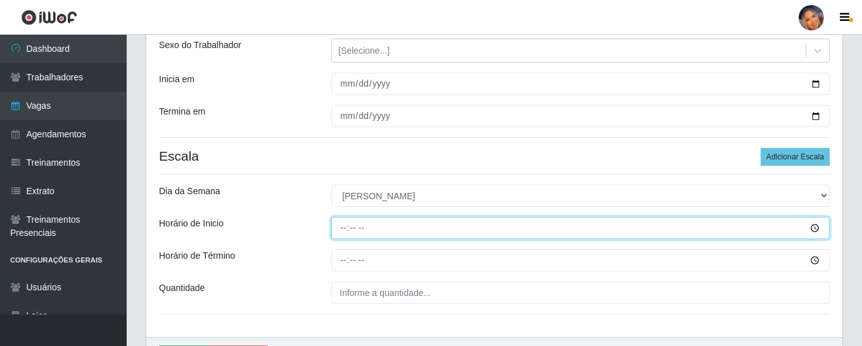
drag, startPoint x: 341, startPoint y: 234, endPoint x: 343, endPoint y: 241, distance: 7.2
click at [341, 234] on input "Horário de Inicio" at bounding box center [580, 228] width 499 height 22
type input "08:00"
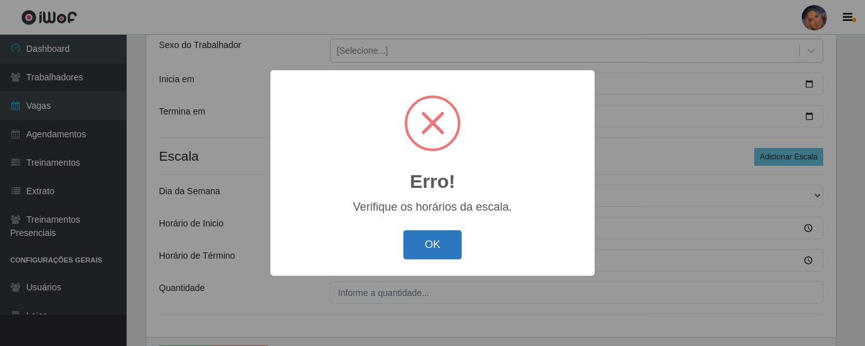
click at [443, 243] on button "OK" at bounding box center [432, 246] width 59 height 30
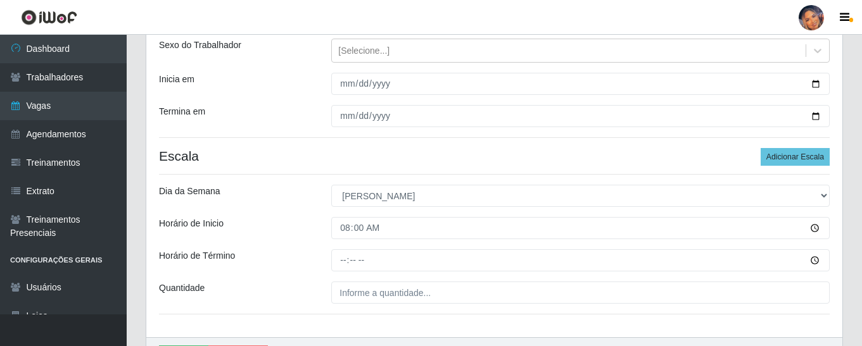
drag, startPoint x: 343, startPoint y: 274, endPoint x: 342, endPoint y: 291, distance: 16.5
click at [342, 276] on div "Loja Supermercado Preço Bom Função [Selecione...] ASG ASG + ASG ++ Balconista B…" at bounding box center [494, 149] width 696 height 376
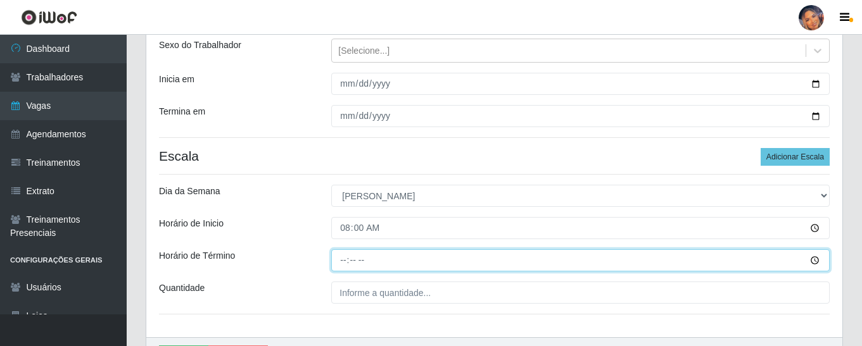
click at [345, 261] on input "Horário de Término" at bounding box center [580, 261] width 499 height 22
type input "13:00"
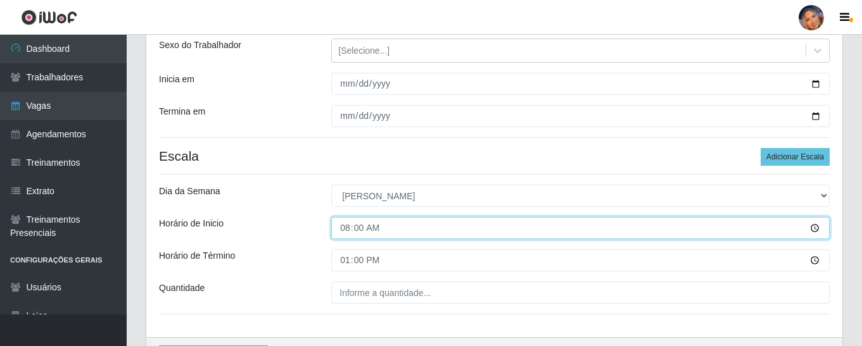
click at [346, 231] on input "08:00" at bounding box center [580, 228] width 499 height 22
type input "08:00"
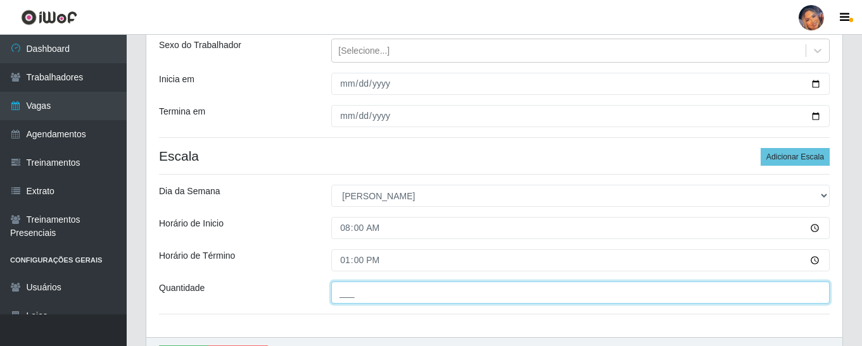
click at [338, 296] on input "___" at bounding box center [580, 293] width 499 height 22
type input "4__"
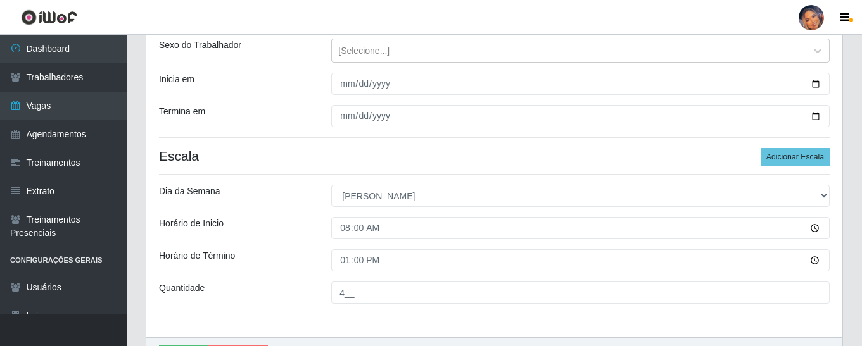
click at [277, 255] on div "Horário de Término" at bounding box center [235, 261] width 172 height 22
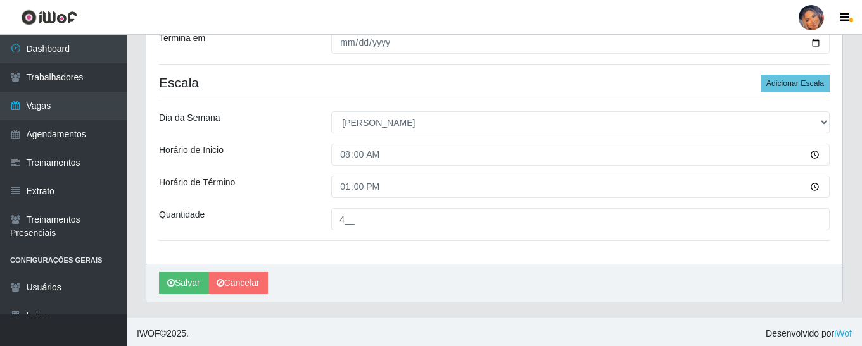
scroll to position [224, 0]
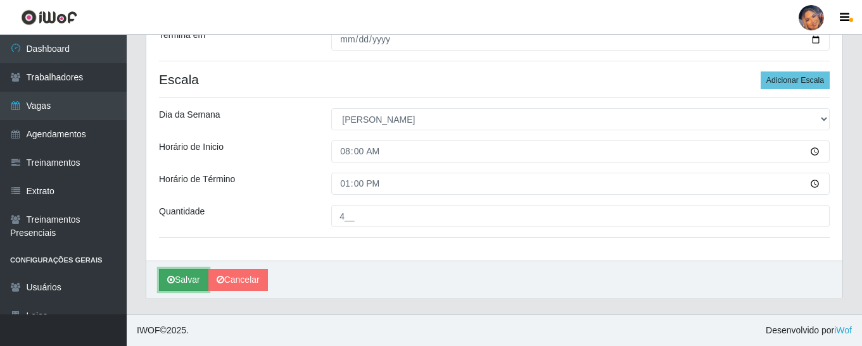
click at [182, 277] on button "Salvar" at bounding box center [183, 280] width 49 height 22
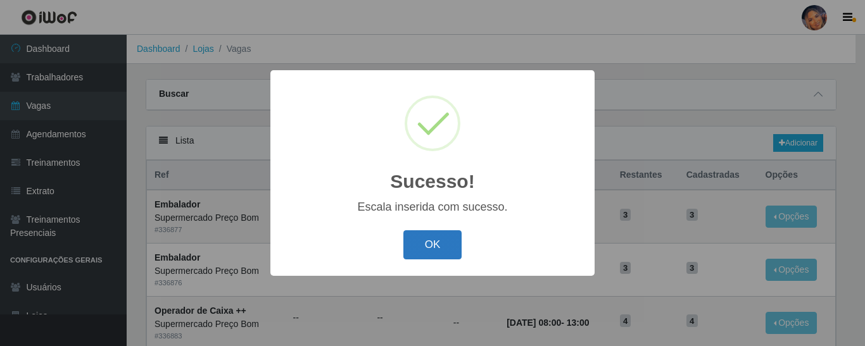
click at [419, 242] on button "OK" at bounding box center [432, 246] width 59 height 30
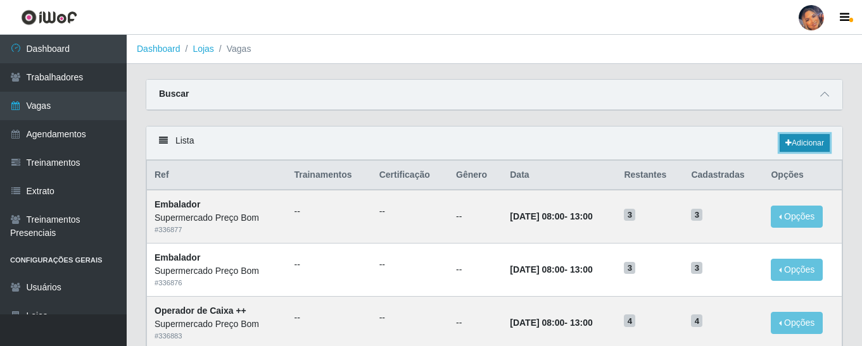
click at [801, 140] on link "Adicionar" at bounding box center [805, 143] width 50 height 18
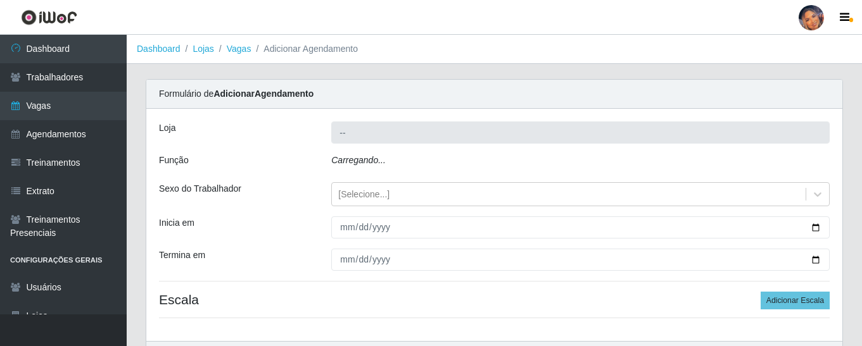
type input "Supermercado Preço Bom"
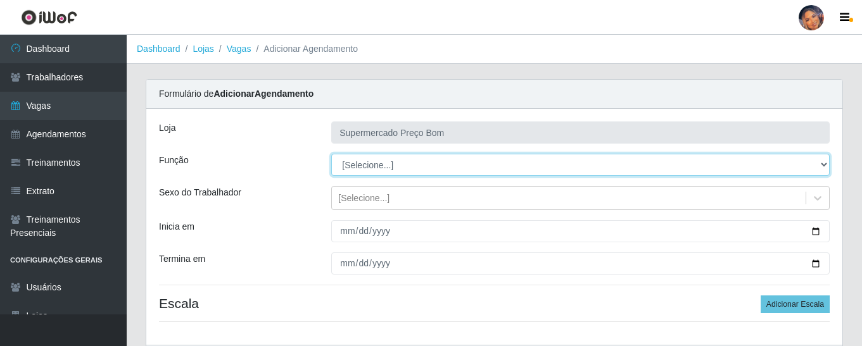
click at [827, 165] on select "[Selecione...] ASG ASG + ASG ++ Balconista Balconista + Balconista ++ Embalador…" at bounding box center [580, 165] width 499 height 22
select select "16"
click at [331, 154] on select "[Selecione...] ASG ASG + ASG ++ Balconista Balconista + Balconista ++ Embalador…" at bounding box center [580, 165] width 499 height 22
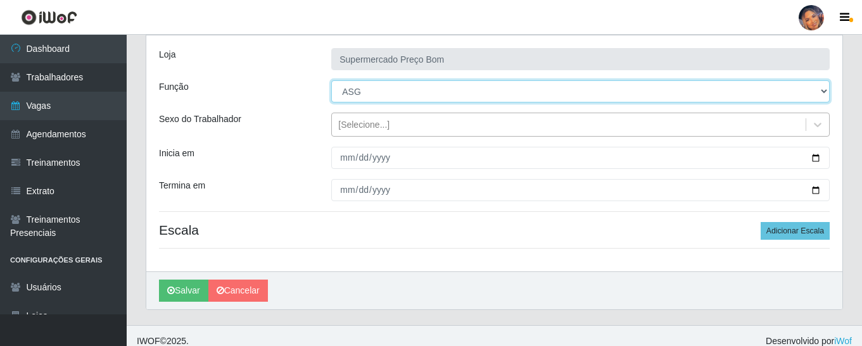
scroll to position [84, 0]
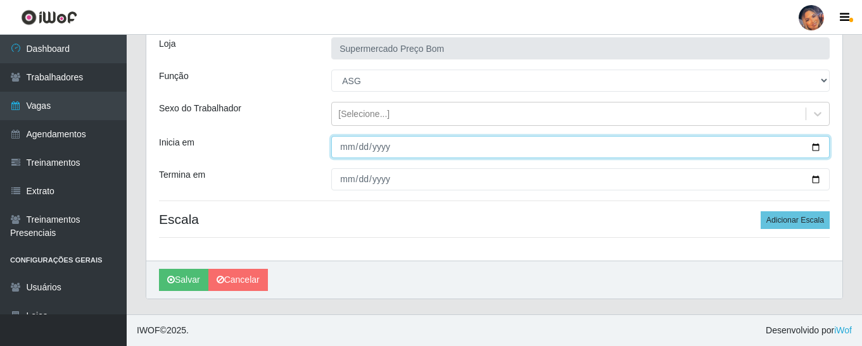
click at [398, 142] on input "Inicia em" at bounding box center [580, 147] width 499 height 22
click at [815, 154] on input "Inicia em" at bounding box center [580, 147] width 499 height 22
click at [815, 146] on input "Inicia em" at bounding box center [580, 147] width 499 height 22
type input "[DATE]"
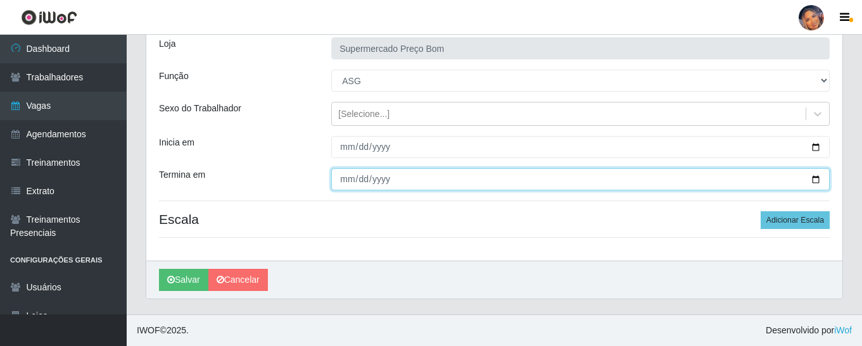
click at [816, 180] on input "Termina em" at bounding box center [580, 179] width 499 height 22
type input "[DATE]"
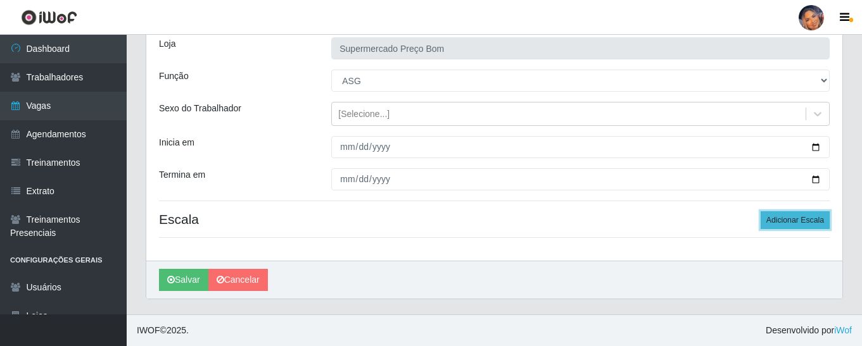
click at [803, 214] on button "Adicionar Escala" at bounding box center [795, 221] width 69 height 18
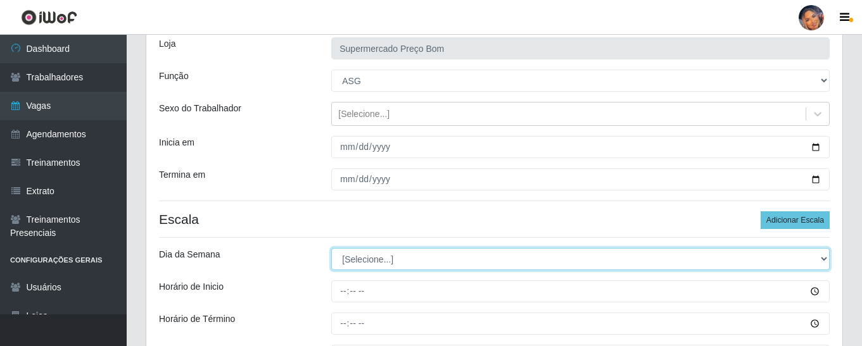
click at [359, 256] on select "[Selecione...] Segunda Terça Quarta Quinta Sexta Sábado Domingo" at bounding box center [580, 259] width 499 height 22
select select "0"
click at [331, 248] on select "[Selecione...] Segunda Terça Quarta Quinta Sexta Sábado Domingo" at bounding box center [580, 259] width 499 height 22
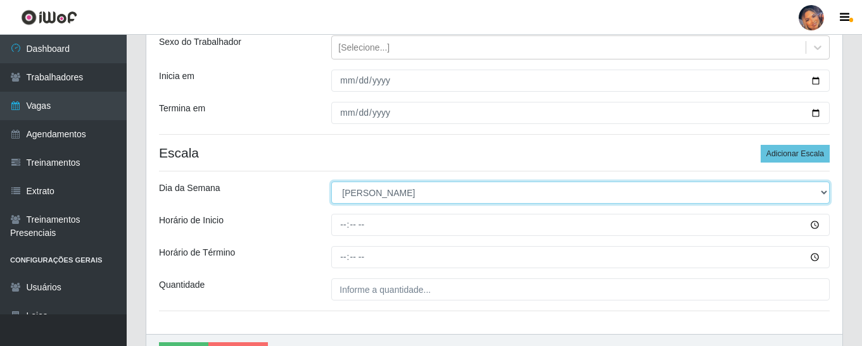
scroll to position [211, 0]
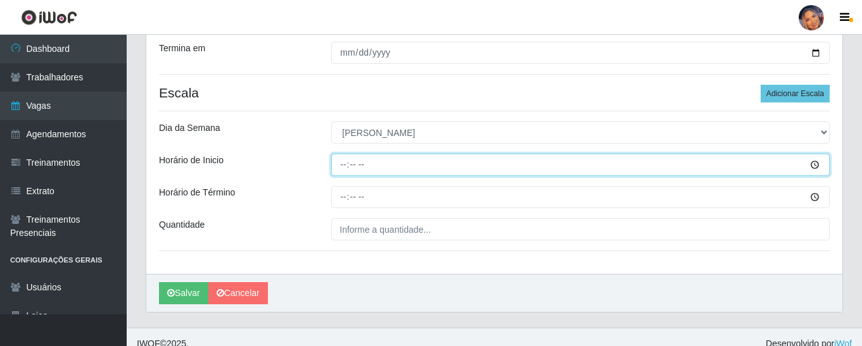
click at [343, 168] on input "Horário de Inicio" at bounding box center [580, 165] width 499 height 22
type input "08:30"
click at [159, 283] on button "Salvar" at bounding box center [183, 294] width 49 height 22
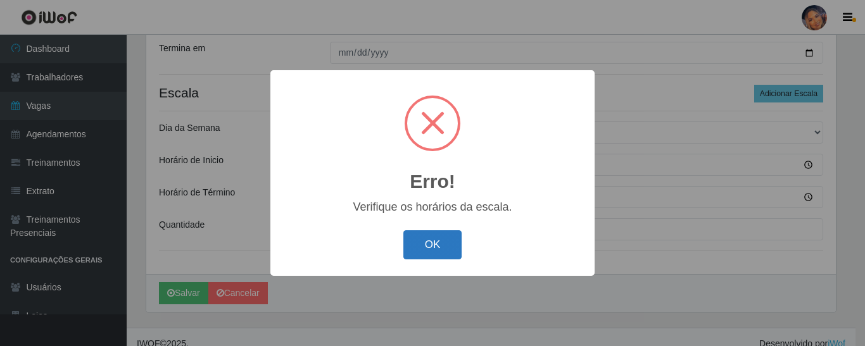
click at [414, 245] on button "OK" at bounding box center [432, 246] width 59 height 30
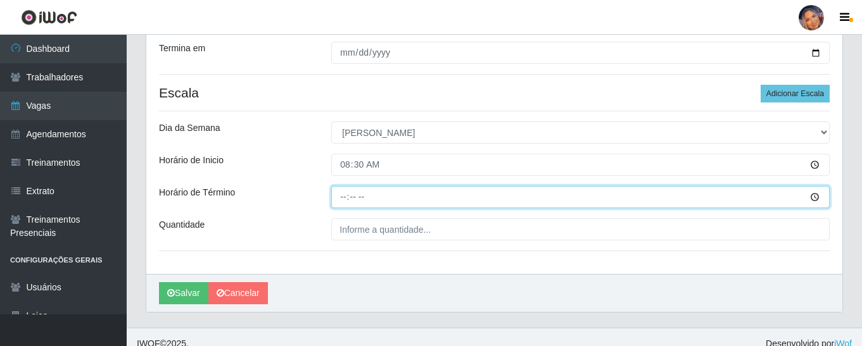
drag, startPoint x: 341, startPoint y: 201, endPoint x: 350, endPoint y: 226, distance: 26.2
click at [347, 219] on div "Loja Supermercado Preço Bom Função [Selecione...] ASG ASG + ASG ++ Balconista B…" at bounding box center [494, 86] width 696 height 376
type input "13:30"
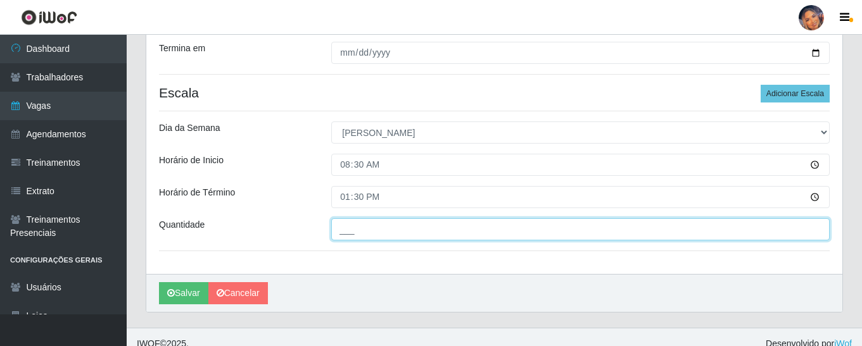
click at [338, 234] on input "___" at bounding box center [580, 230] width 499 height 22
type input "1__"
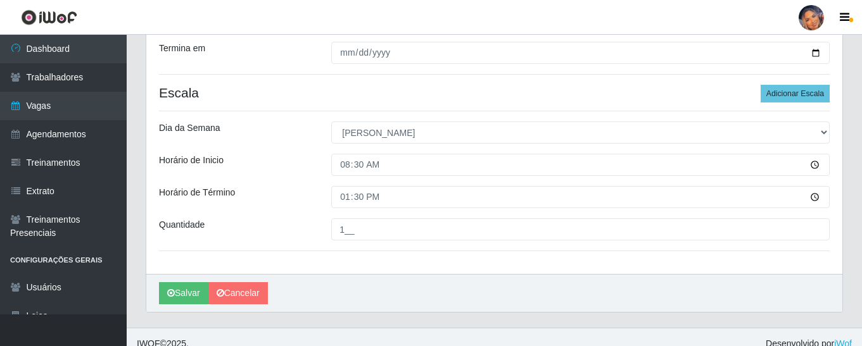
click at [270, 190] on div "Horário de Término" at bounding box center [235, 197] width 172 height 22
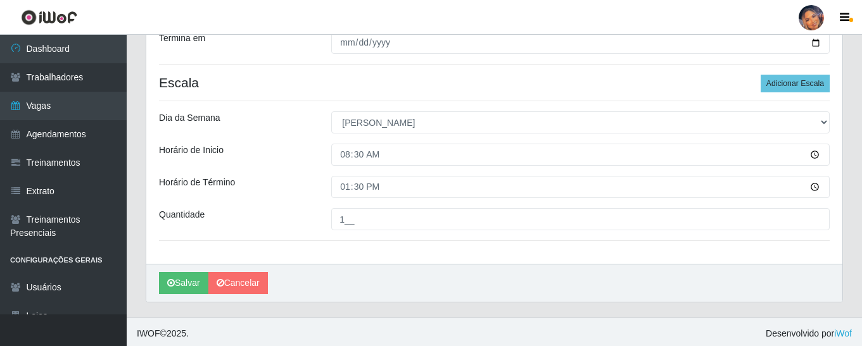
scroll to position [224, 0]
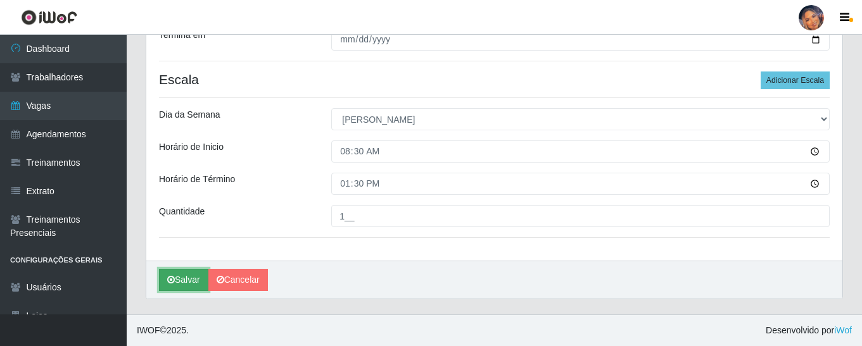
click at [178, 281] on button "Salvar" at bounding box center [183, 280] width 49 height 22
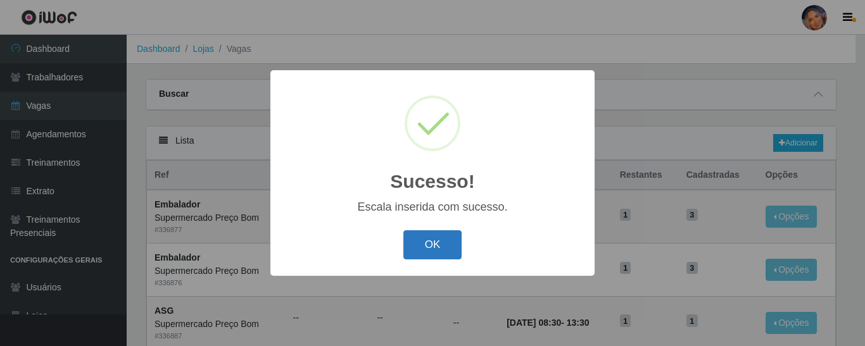
click at [425, 241] on button "OK" at bounding box center [432, 246] width 59 height 30
